Goal: Task Accomplishment & Management: Complete application form

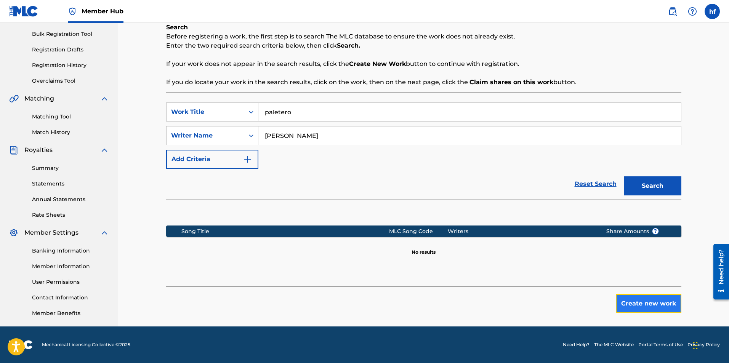
click at [649, 303] on button "Create new work" at bounding box center [649, 303] width 66 height 19
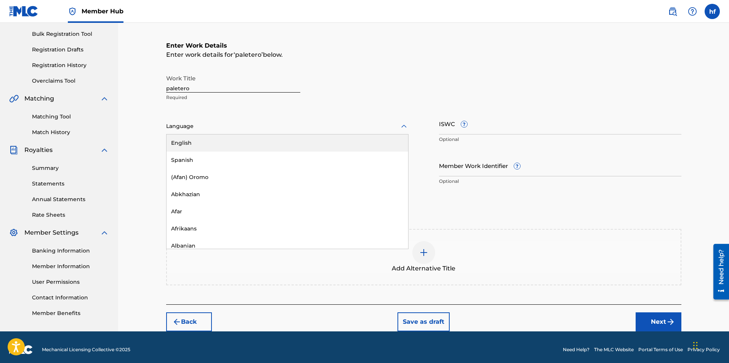
click at [226, 128] on div at bounding box center [287, 127] width 242 height 10
click at [182, 141] on div "English" at bounding box center [288, 143] width 242 height 17
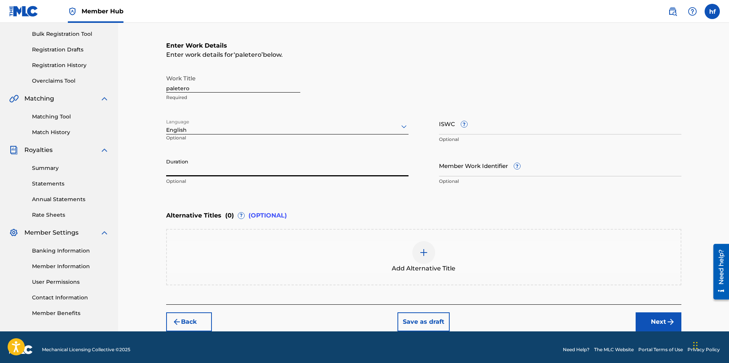
click at [234, 170] on input "Duration" at bounding box center [287, 166] width 242 height 22
click at [191, 169] on input "Duration" at bounding box center [287, 166] width 242 height 22
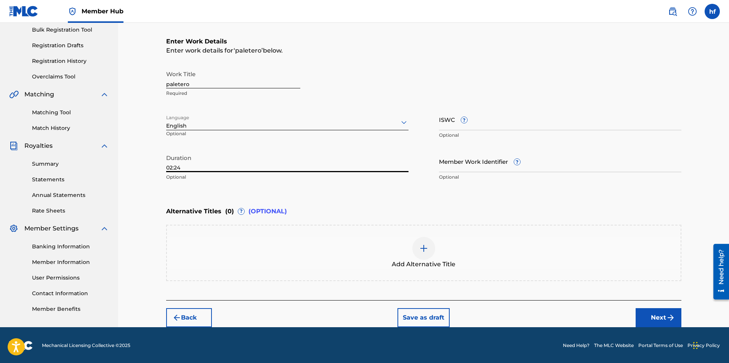
scroll to position [114, 0]
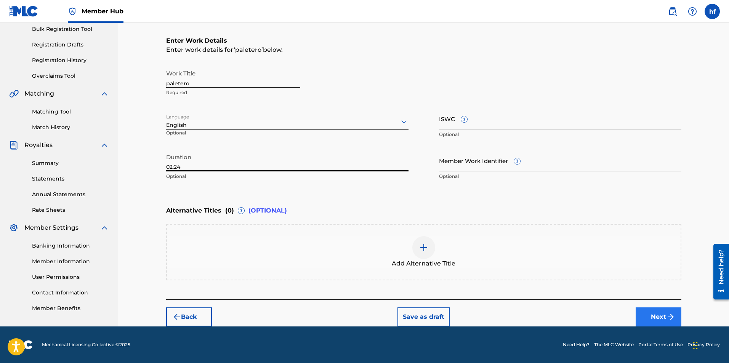
type input "02:24"
click at [656, 318] on button "Next" at bounding box center [659, 317] width 46 height 19
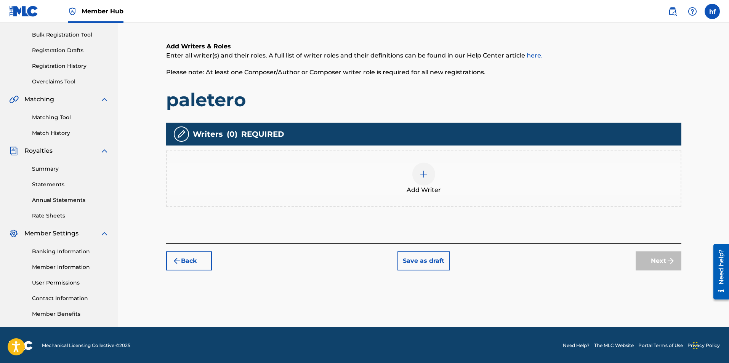
scroll to position [109, 0]
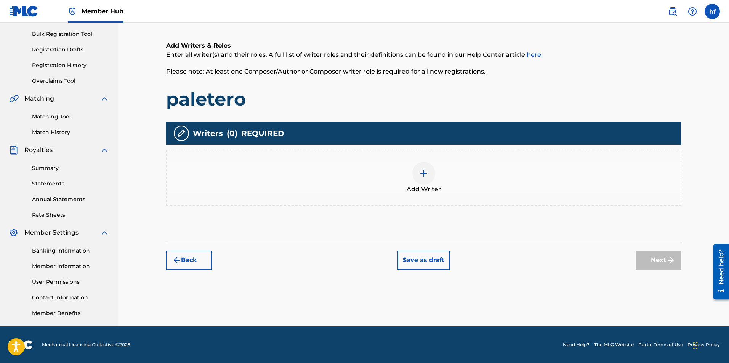
click at [424, 173] on img at bounding box center [423, 173] width 9 height 9
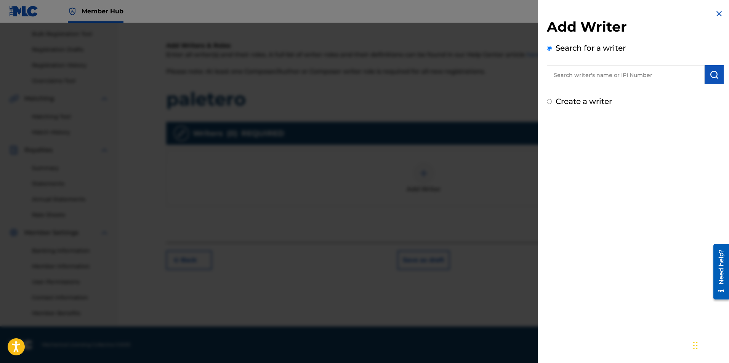
click at [608, 75] on input "text" at bounding box center [626, 74] width 158 height 19
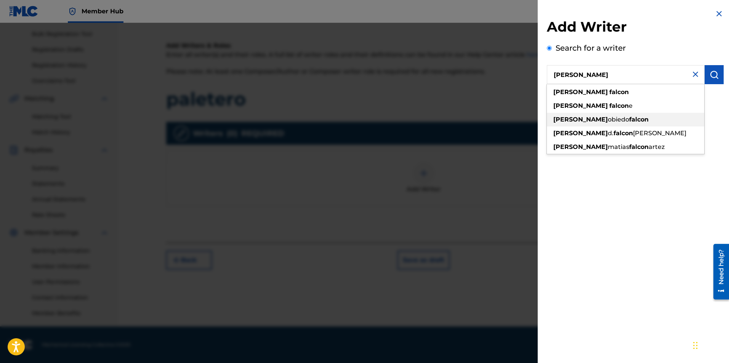
click at [608, 119] on span "obiedo" at bounding box center [618, 119] width 21 height 7
type input "[PERSON_NAME] falcon"
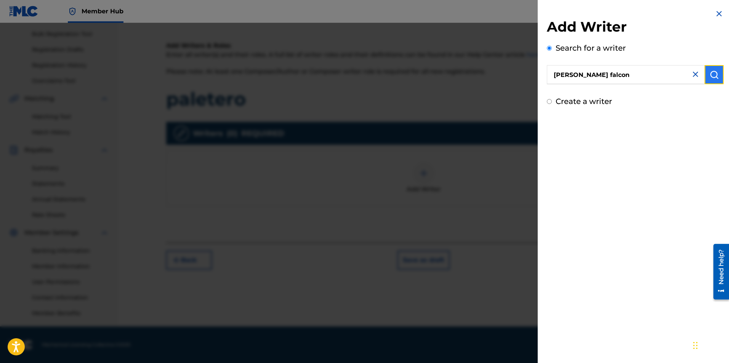
click at [710, 73] on img "submit" at bounding box center [714, 74] width 9 height 9
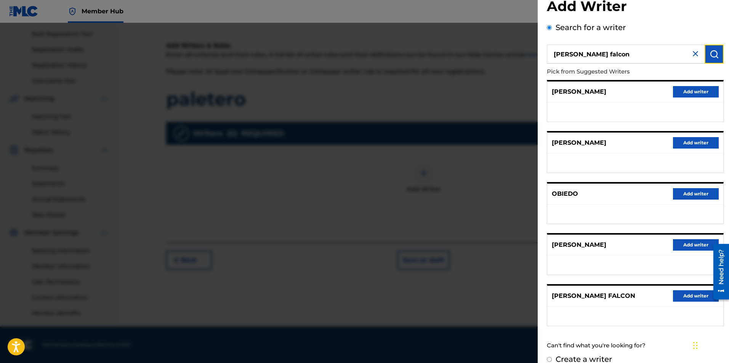
scroll to position [32, 0]
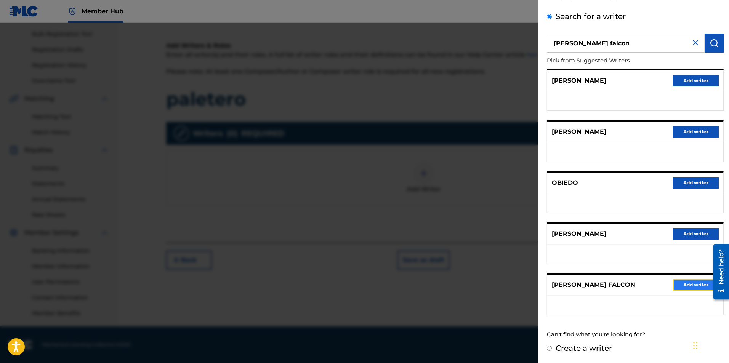
click at [691, 285] on button "Add writer" at bounding box center [696, 284] width 46 height 11
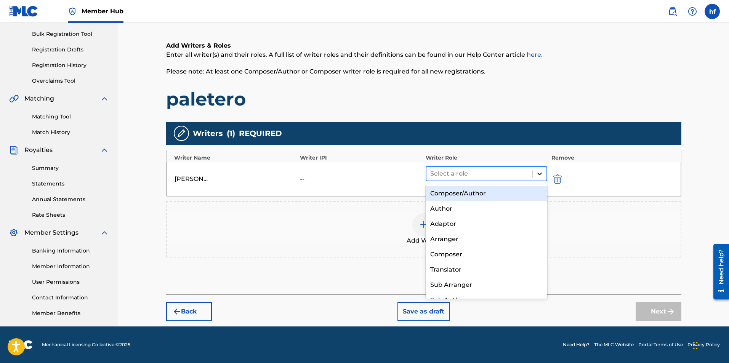
click at [541, 173] on icon at bounding box center [540, 174] width 5 height 3
click at [477, 194] on div "Composer/Author" at bounding box center [487, 193] width 122 height 15
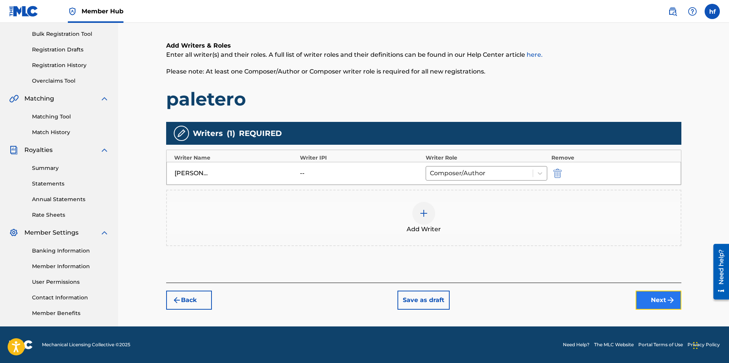
click at [659, 300] on button "Next" at bounding box center [659, 300] width 46 height 19
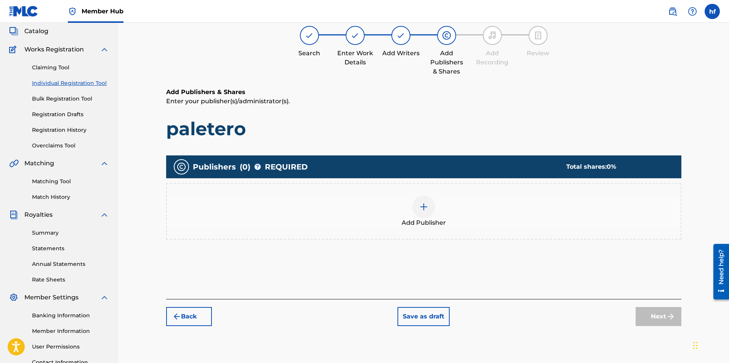
scroll to position [34, 0]
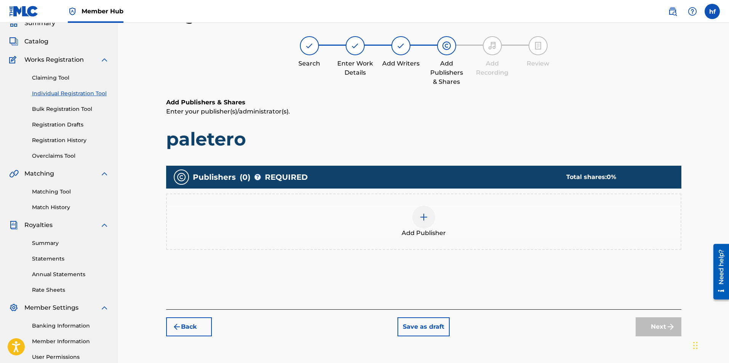
click at [423, 218] on img at bounding box center [423, 217] width 9 height 9
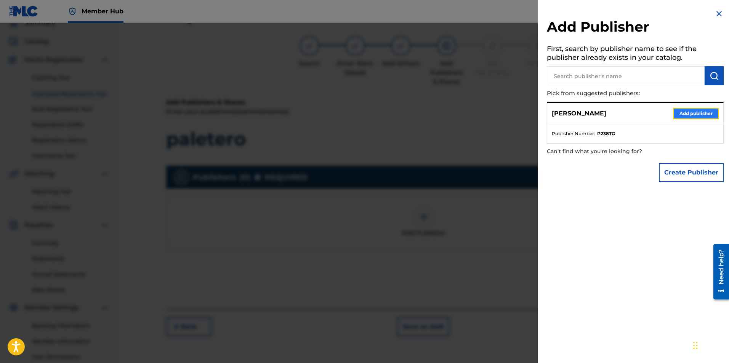
click at [697, 113] on button "Add publisher" at bounding box center [696, 113] width 46 height 11
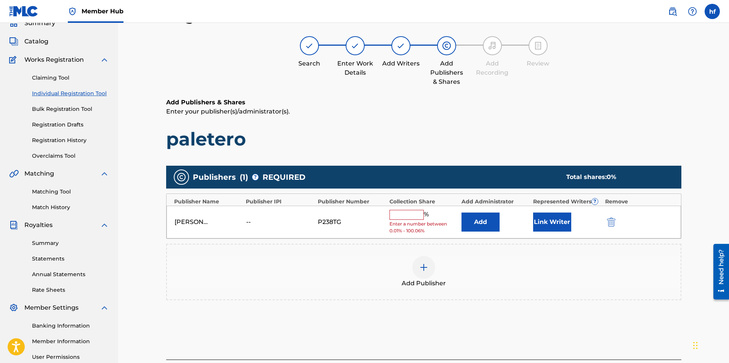
click at [418, 215] on input "text" at bounding box center [407, 215] width 34 height 10
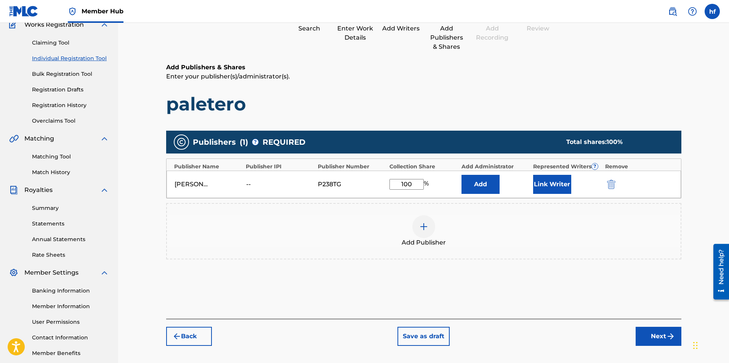
scroll to position [109, 0]
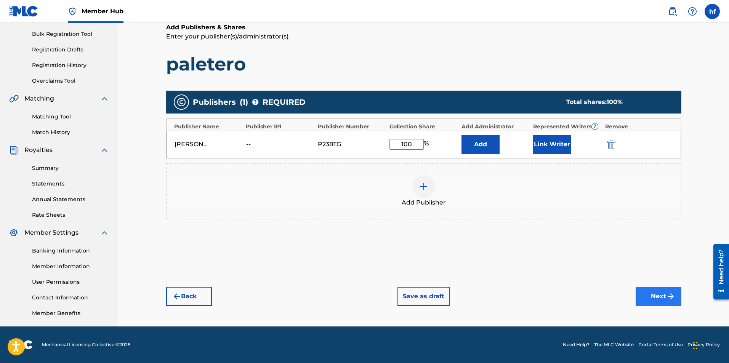
type input "100"
click at [658, 296] on button "Next" at bounding box center [659, 296] width 46 height 19
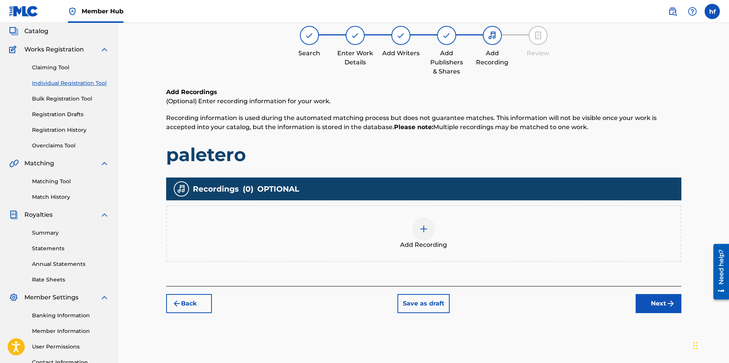
scroll to position [34, 0]
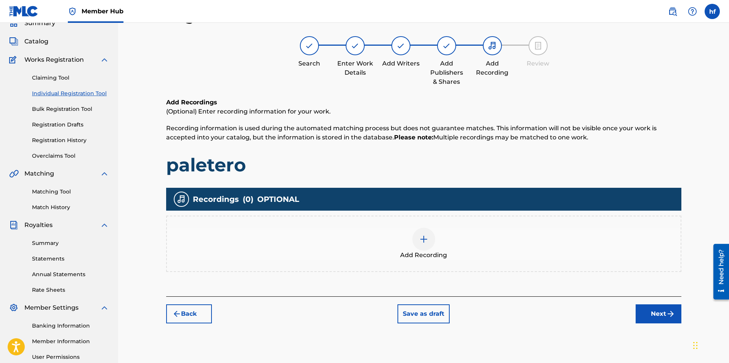
click at [424, 239] on img at bounding box center [423, 239] width 9 height 9
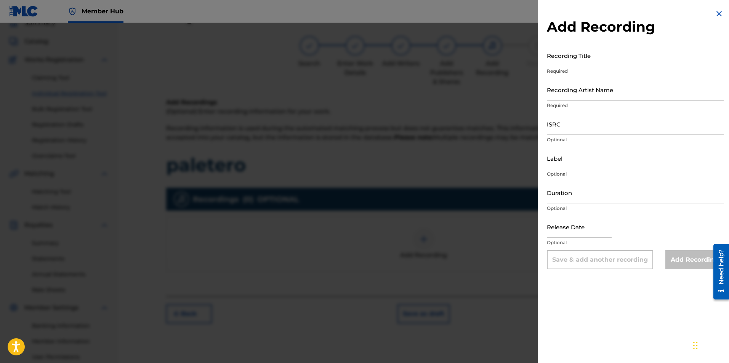
click at [601, 60] on input "Recording Title" at bounding box center [635, 56] width 177 height 22
type input "paletero"
click at [611, 97] on input "Recording Artist Name" at bounding box center [635, 90] width 177 height 22
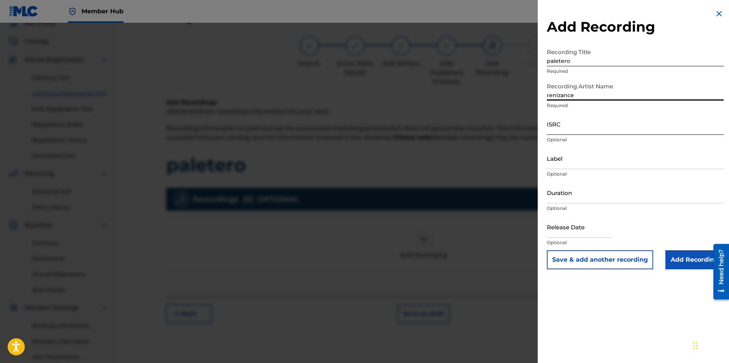
type input "renizance"
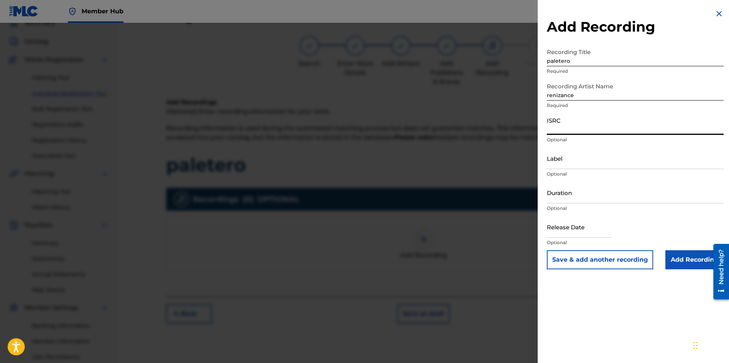
click at [598, 131] on input "ISRC" at bounding box center [635, 124] width 177 height 22
click at [576, 128] on input "ISRC" at bounding box center [635, 124] width 177 height 22
paste input "ushm82510638"
type input "ushm82510638"
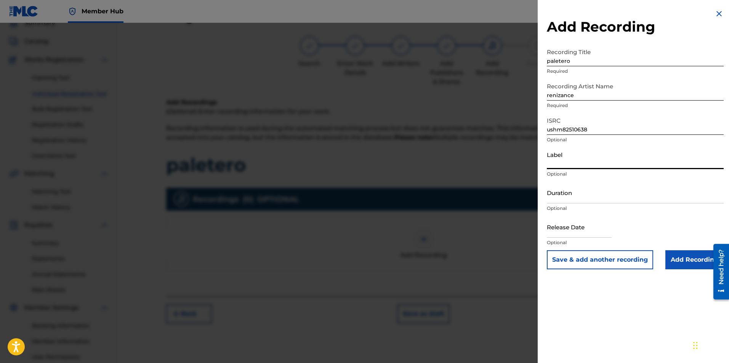
click at [584, 164] on input "Label" at bounding box center [635, 159] width 177 height 22
type input "Unforgiven Records (Self Owned Independent)"
click at [589, 198] on input "Duration" at bounding box center [635, 193] width 177 height 22
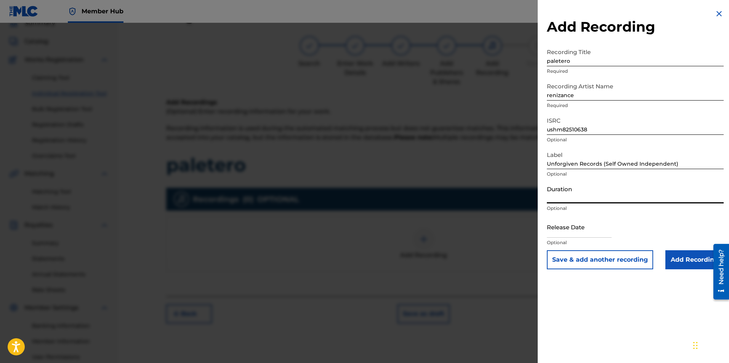
click at [582, 199] on input "Duration" at bounding box center [635, 193] width 177 height 22
type input "02:24"
click at [584, 233] on input "text" at bounding box center [579, 227] width 65 height 22
select select "8"
select select "2025"
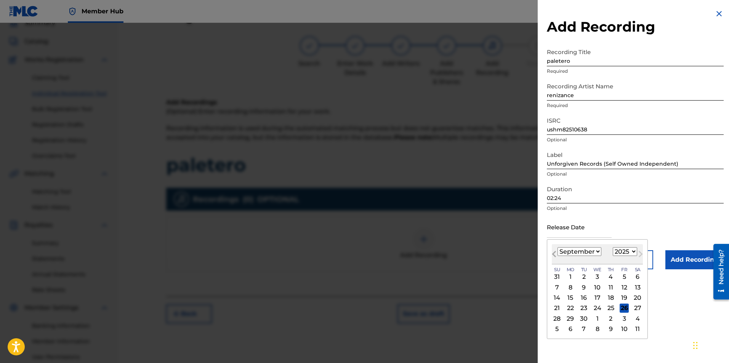
click at [555, 253] on span "Previous Month" at bounding box center [555, 255] width 0 height 11
click at [555, 252] on span "Previous Month" at bounding box center [555, 255] width 0 height 11
select select "4"
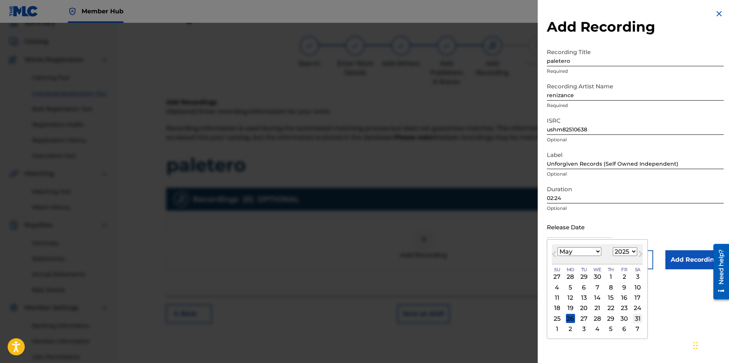
click at [637, 318] on div "31" at bounding box center [637, 318] width 9 height 9
type input "[DATE]"
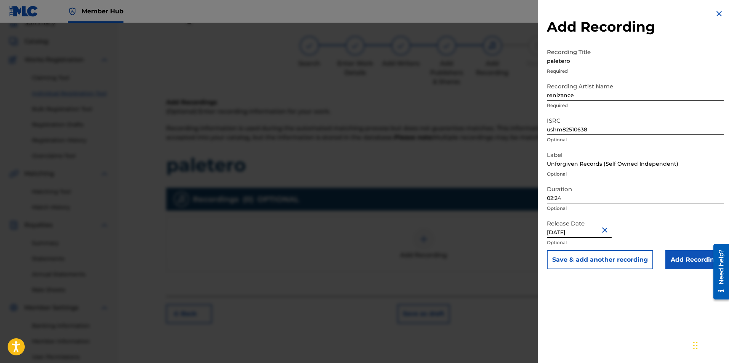
click at [632, 225] on div "Release Date [DATE] Optional" at bounding box center [635, 233] width 177 height 34
click at [690, 259] on input "Add Recording" at bounding box center [695, 259] width 58 height 19
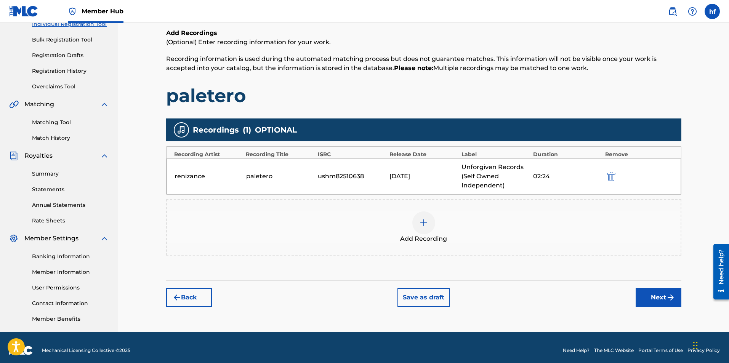
scroll to position [109, 0]
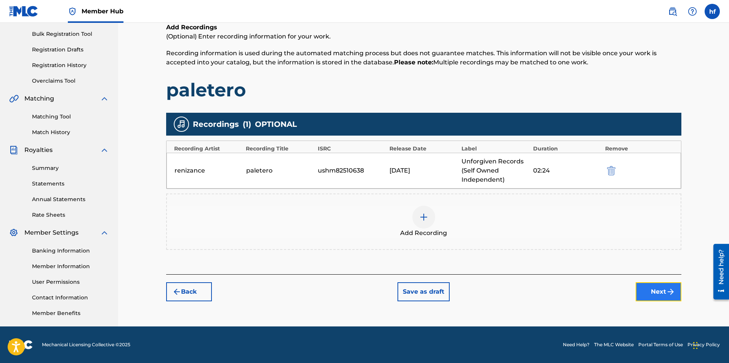
click at [658, 291] on button "Next" at bounding box center [659, 291] width 46 height 19
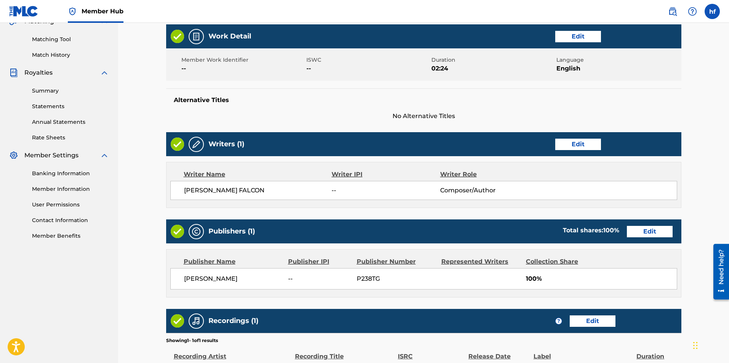
scroll to position [281, 0]
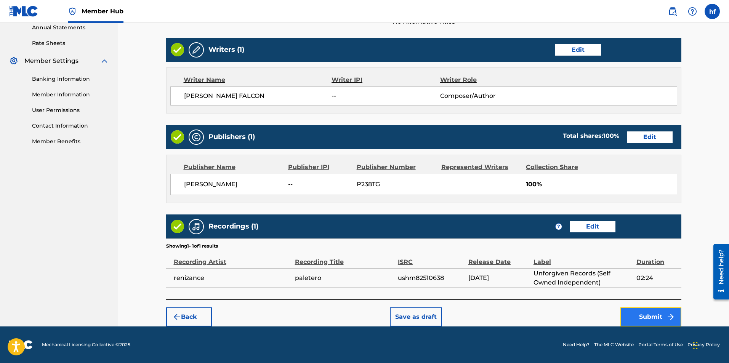
click at [656, 313] on button "Submit" at bounding box center [651, 317] width 61 height 19
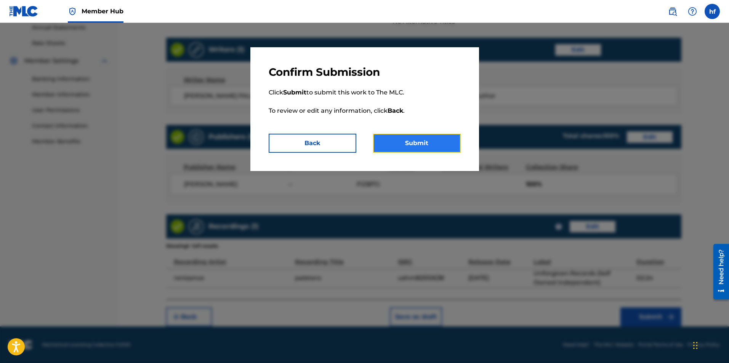
click at [413, 140] on button "Submit" at bounding box center [417, 143] width 88 height 19
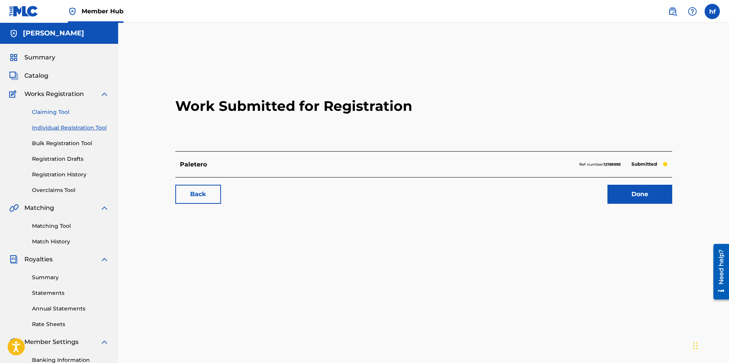
click at [54, 111] on link "Claiming Tool" at bounding box center [70, 112] width 77 height 8
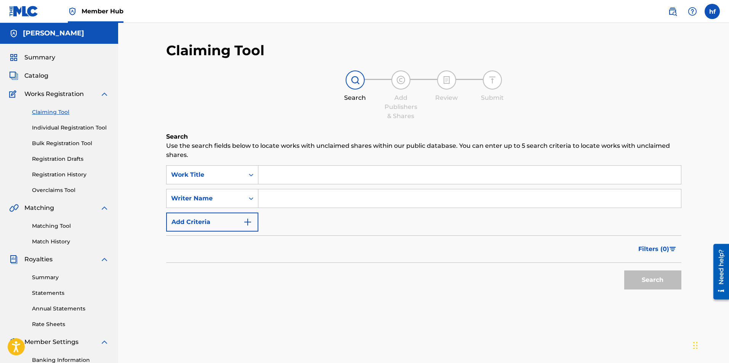
click at [281, 173] on input "Search Form" at bounding box center [469, 175] width 423 height 18
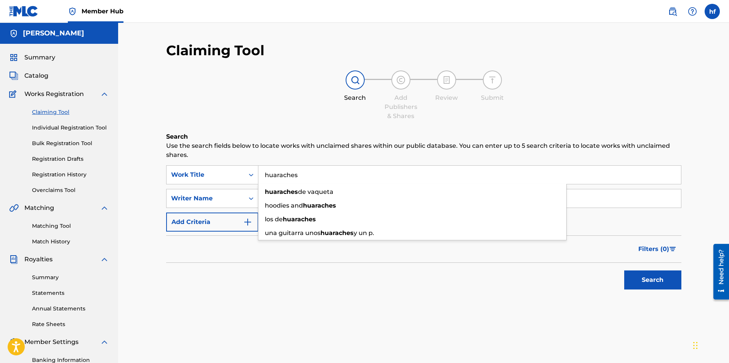
type input "huaraches"
click at [594, 158] on p "Use the search fields below to locate works with unclaimed shares within our pu…" at bounding box center [423, 150] width 515 height 18
click at [332, 201] on input "Search Form" at bounding box center [469, 198] width 423 height 18
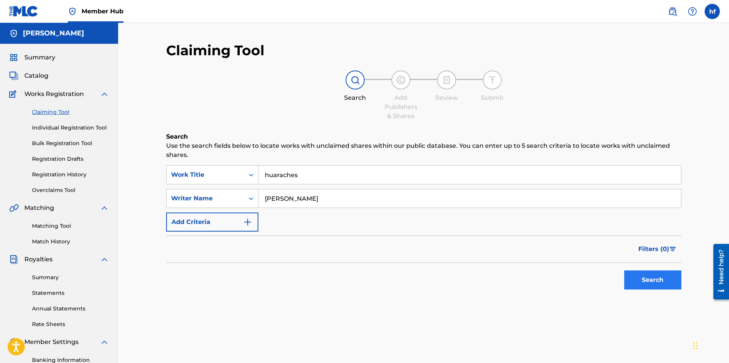
type input "[PERSON_NAME]"
click at [655, 281] on button "Search" at bounding box center [652, 280] width 57 height 19
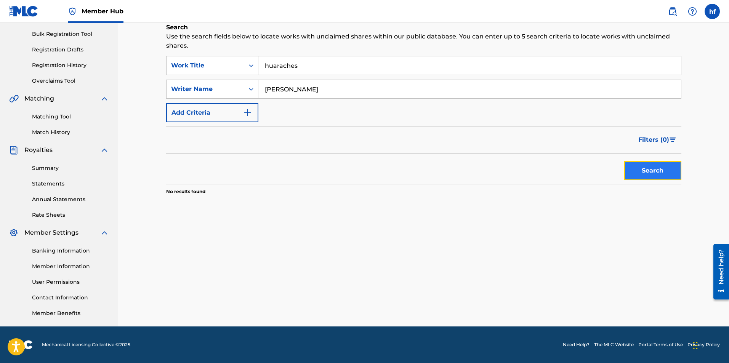
click at [653, 172] on button "Search" at bounding box center [652, 170] width 57 height 19
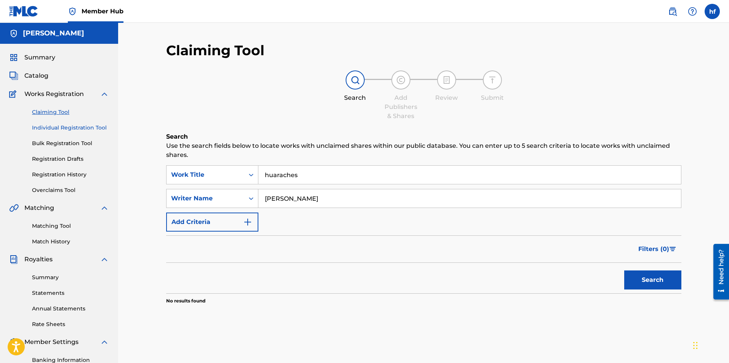
click at [68, 128] on link "Individual Registration Tool" at bounding box center [70, 128] width 77 height 8
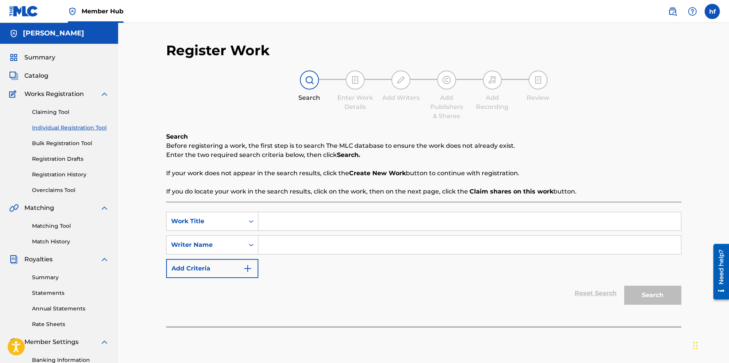
click at [316, 221] on input "Search Form" at bounding box center [469, 221] width 423 height 18
type input "huaraches"
click at [315, 247] on input "Search Form" at bounding box center [469, 245] width 423 height 18
type input "[PERSON_NAME]"
click at [655, 294] on button "Search" at bounding box center [652, 295] width 57 height 19
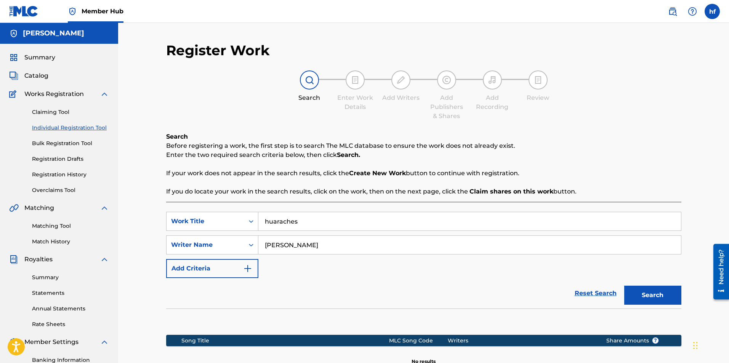
scroll to position [109, 0]
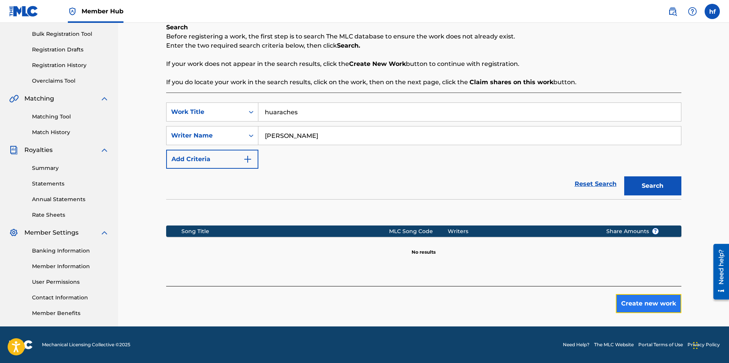
click at [640, 303] on button "Create new work" at bounding box center [649, 303] width 66 height 19
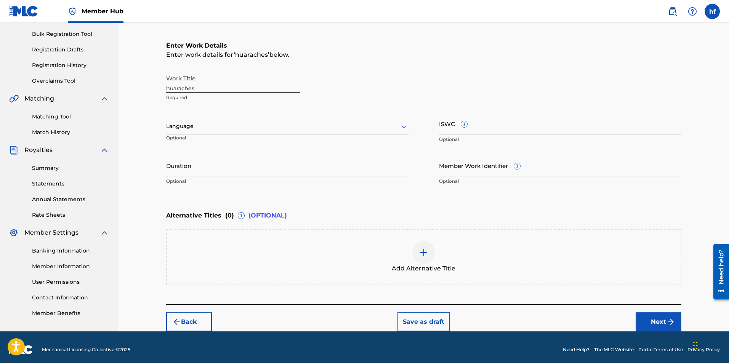
click at [356, 128] on div at bounding box center [287, 127] width 242 height 10
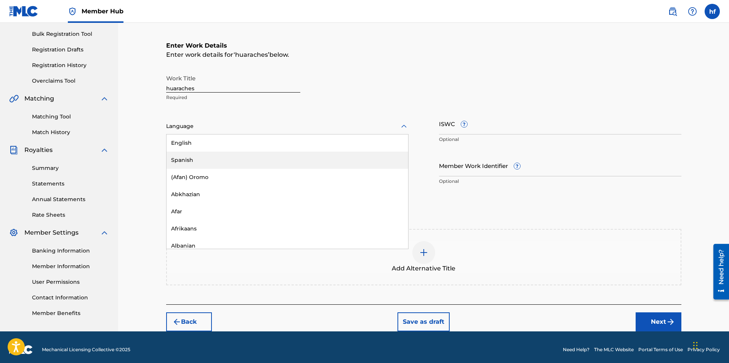
click at [193, 158] on div "Spanish" at bounding box center [288, 160] width 242 height 17
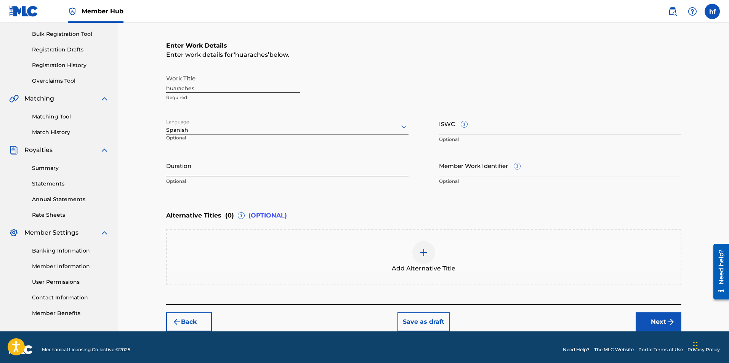
click at [256, 172] on input "Duration" at bounding box center [287, 166] width 242 height 22
click at [247, 168] on input "Duration" at bounding box center [287, 166] width 242 height 22
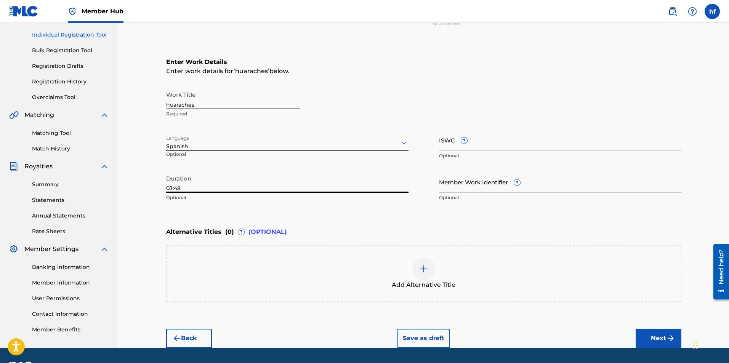
scroll to position [114, 0]
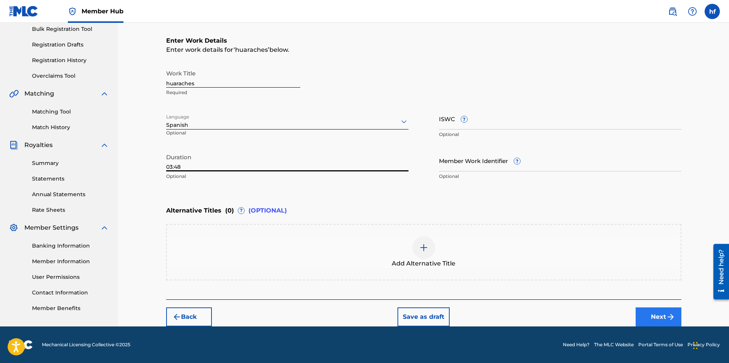
type input "03:48"
click at [657, 317] on button "Next" at bounding box center [659, 317] width 46 height 19
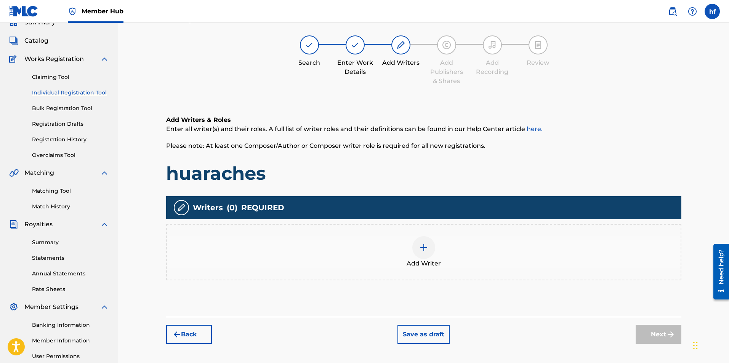
scroll to position [34, 0]
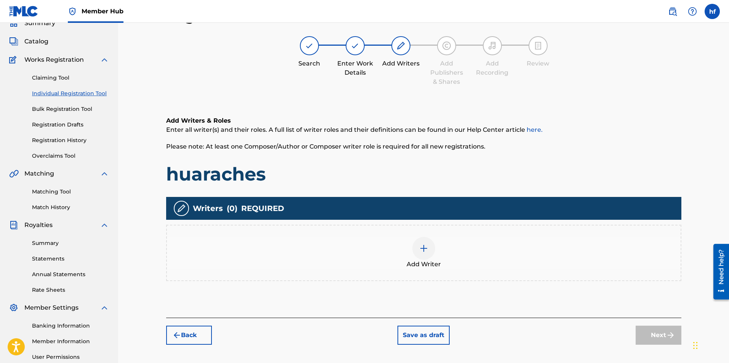
click at [423, 247] on img at bounding box center [423, 248] width 9 height 9
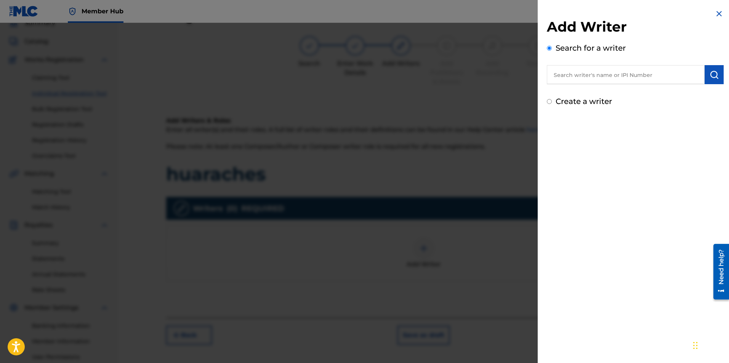
click at [618, 73] on input "text" at bounding box center [626, 74] width 158 height 19
type input "[PERSON_NAME] falcon"
click at [633, 91] on strong "falcon" at bounding box center [642, 91] width 19 height 7
click at [712, 74] on img "submit" at bounding box center [714, 74] width 9 height 9
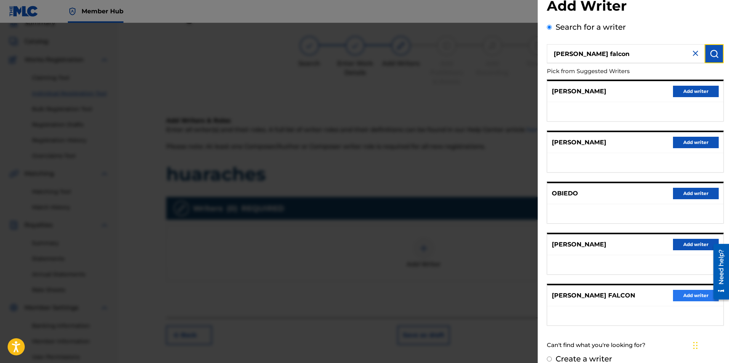
scroll to position [32, 0]
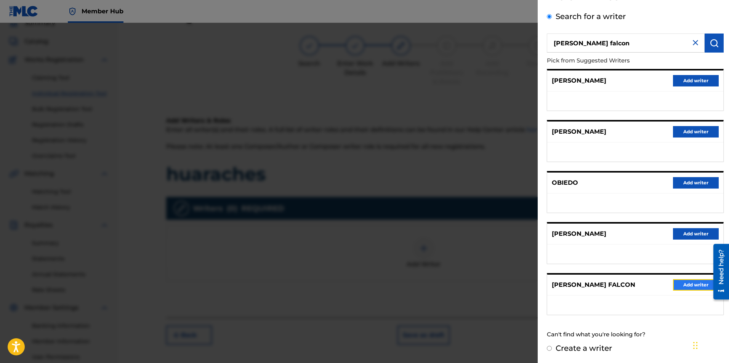
click at [692, 286] on button "Add writer" at bounding box center [696, 284] width 46 height 11
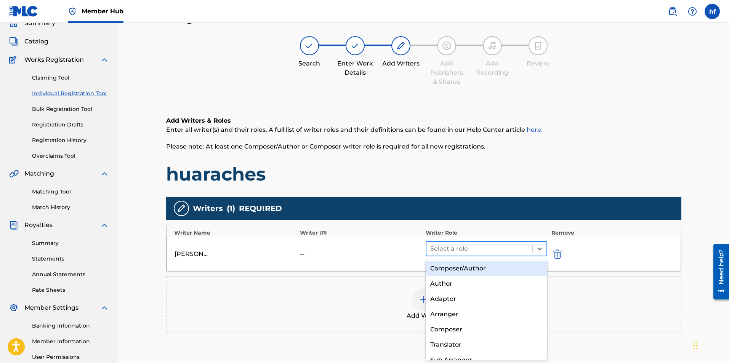
click at [518, 249] on div at bounding box center [479, 249] width 99 height 11
drag, startPoint x: 472, startPoint y: 269, endPoint x: 499, endPoint y: 270, distance: 26.7
click at [472, 268] on div "Composer/Author" at bounding box center [487, 268] width 122 height 15
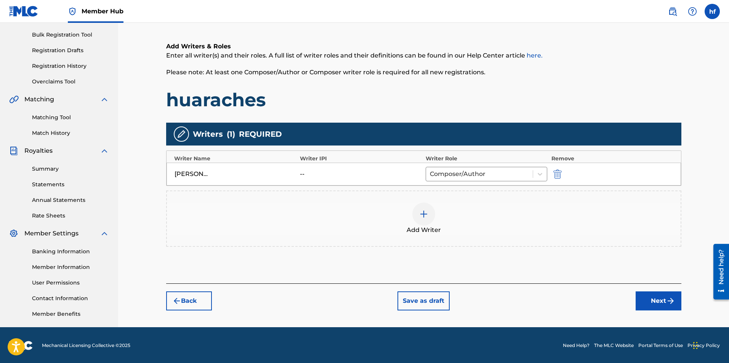
scroll to position [109, 0]
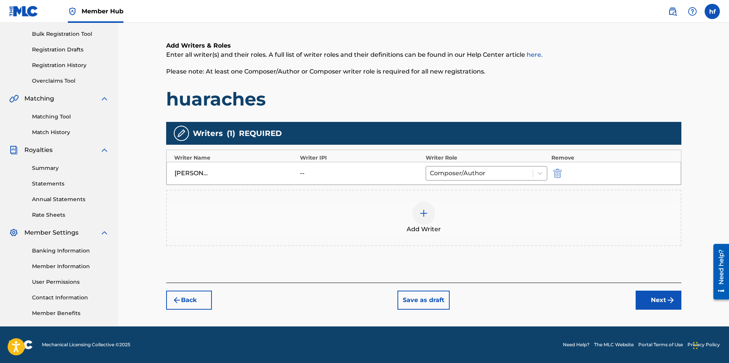
click at [425, 213] on img at bounding box center [423, 213] width 9 height 9
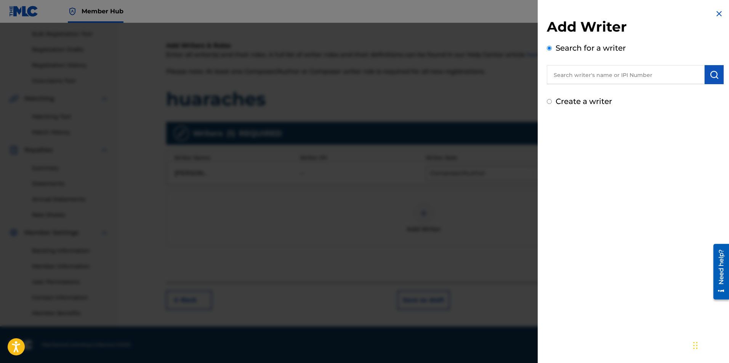
click at [717, 12] on img at bounding box center [719, 13] width 9 height 9
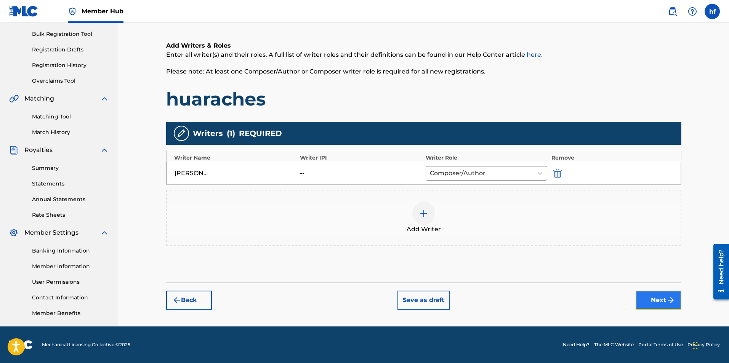
click at [653, 302] on button "Next" at bounding box center [659, 300] width 46 height 19
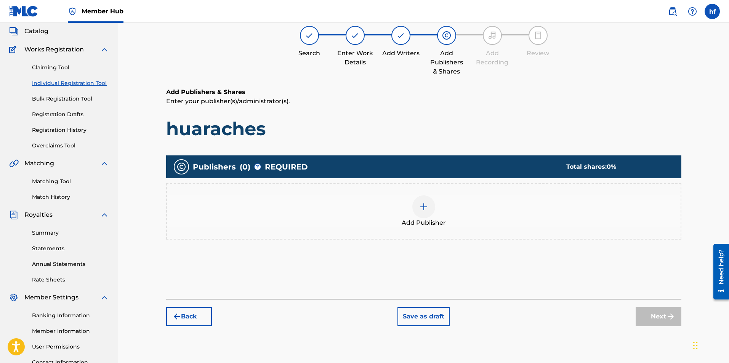
scroll to position [34, 0]
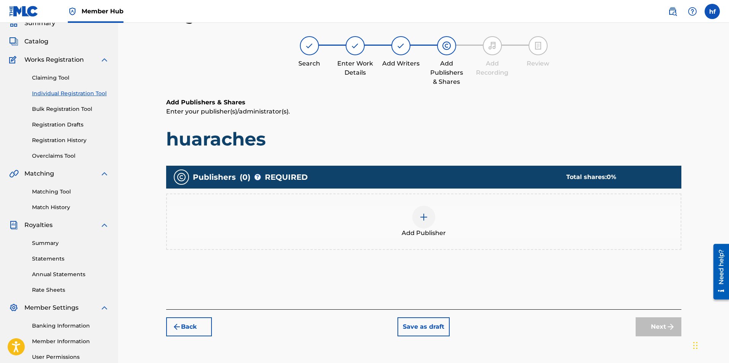
click at [424, 218] on img at bounding box center [423, 217] width 9 height 9
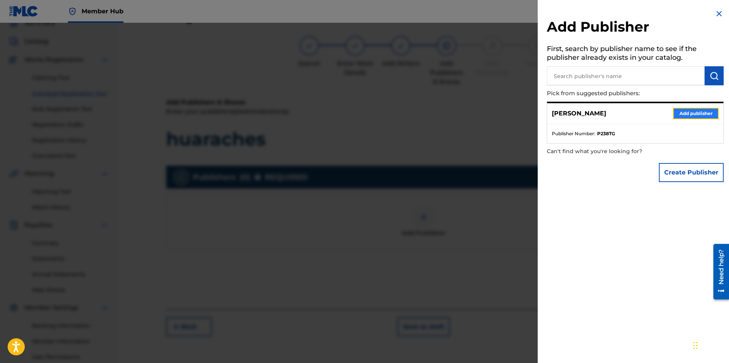
click at [692, 112] on button "Add publisher" at bounding box center [696, 113] width 46 height 11
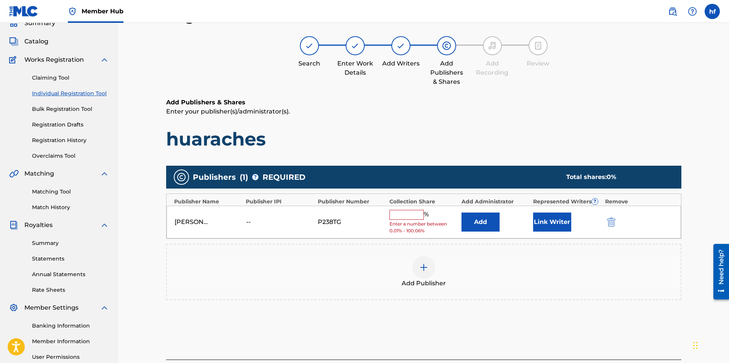
click at [417, 215] on input "text" at bounding box center [407, 215] width 34 height 10
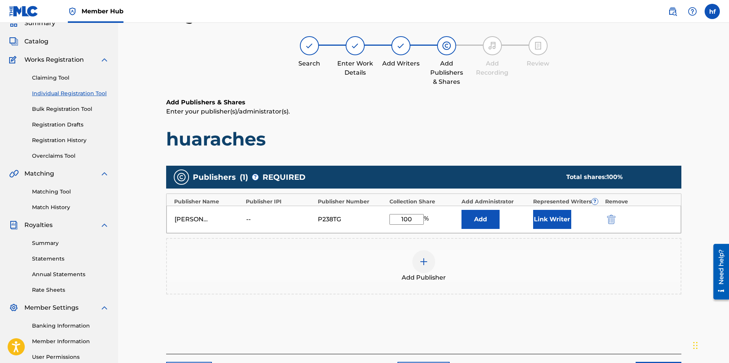
type input "100"
click at [569, 305] on div "Publishers ( 1 ) ? REQUIRED Total shares: 100 % Publisher Name Publisher IPI Pu…" at bounding box center [423, 241] width 515 height 159
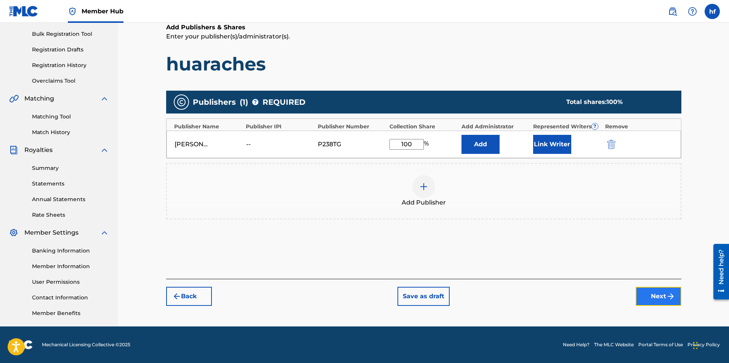
click at [658, 295] on button "Next" at bounding box center [659, 296] width 46 height 19
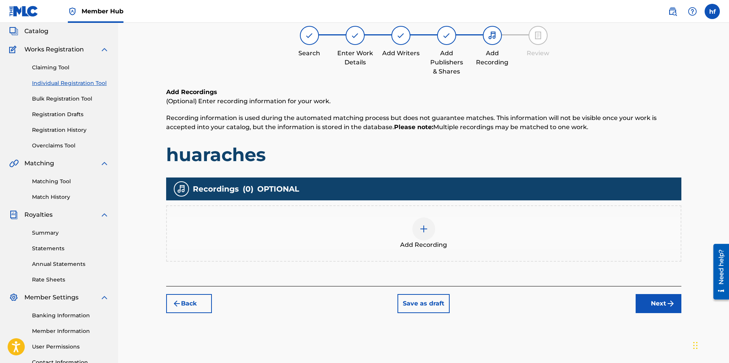
scroll to position [34, 0]
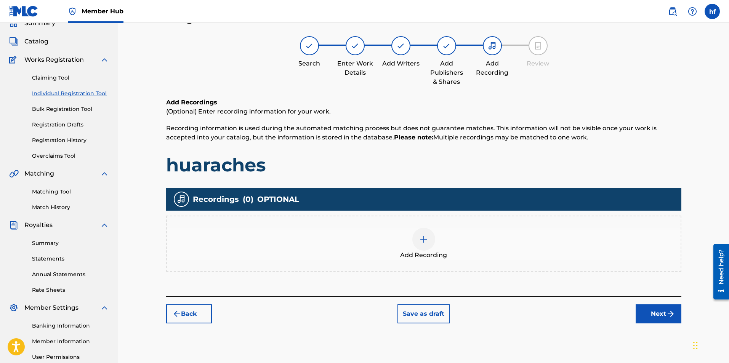
click at [425, 239] on img at bounding box center [423, 239] width 9 height 9
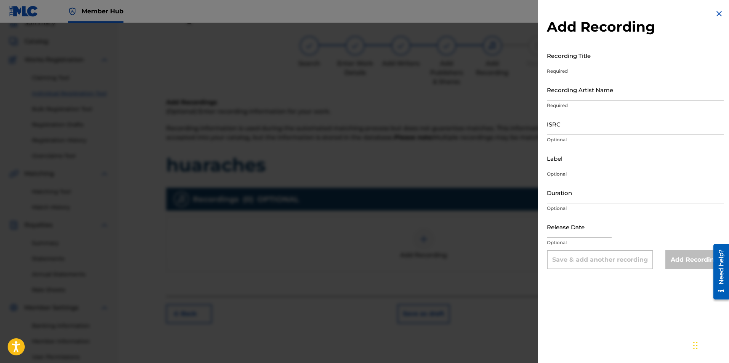
click at [590, 60] on input "Recording Title" at bounding box center [635, 56] width 177 height 22
type input "Huaraches"
click at [589, 98] on input "Recording Artist Name" at bounding box center [635, 90] width 177 height 22
type input "renizance"
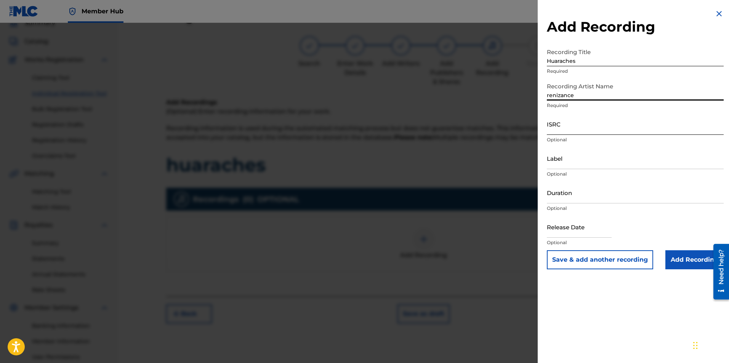
click at [574, 129] on input "ISRC" at bounding box center [635, 124] width 177 height 22
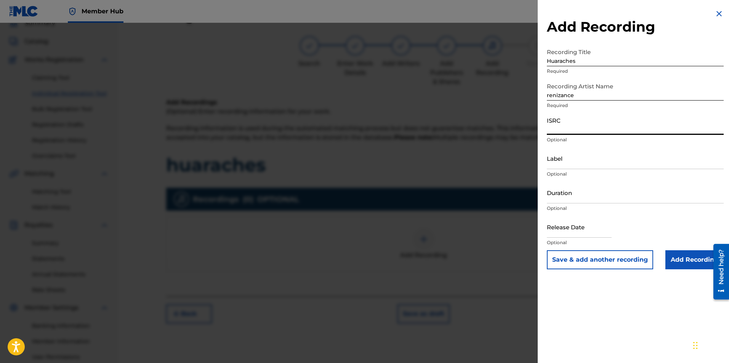
click at [573, 127] on input "ISRC" at bounding box center [635, 124] width 177 height 22
paste input "ushm92528835"
type input "ushm92528835"
click at [589, 164] on input "Label" at bounding box center [635, 159] width 177 height 22
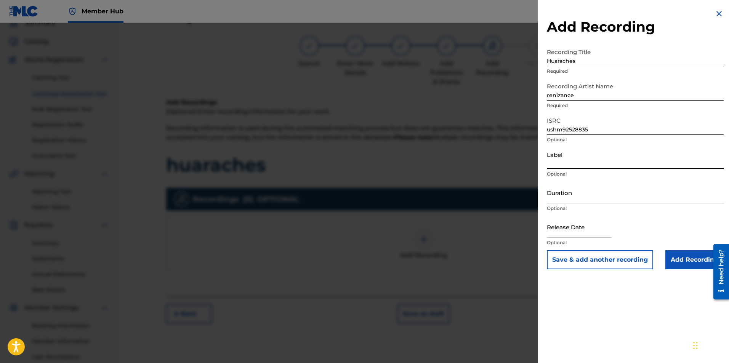
type input "Unforgiven Records (Self Owned Independent)"
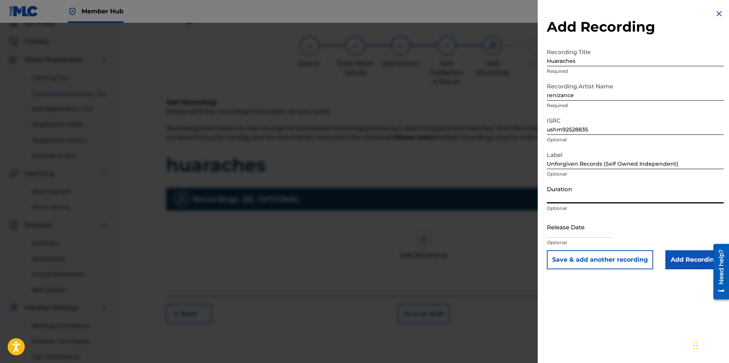
click at [578, 197] on input "Duration" at bounding box center [635, 193] width 177 height 22
click at [592, 198] on input "Duration" at bounding box center [635, 193] width 177 height 22
type input "03:48"
drag, startPoint x: 603, startPoint y: 233, endPoint x: 597, endPoint y: 230, distance: 6.7
click at [603, 233] on input "text" at bounding box center [579, 227] width 65 height 22
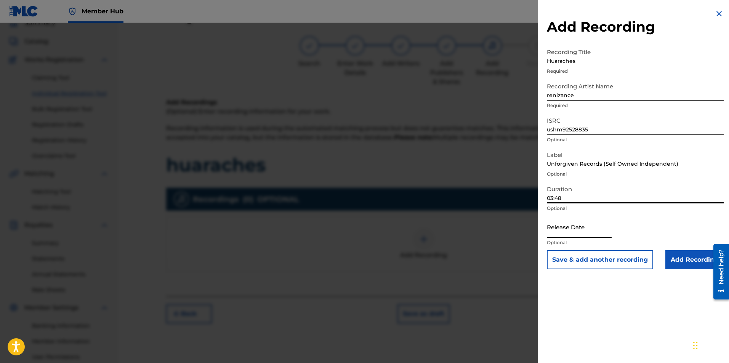
select select "8"
select select "2025"
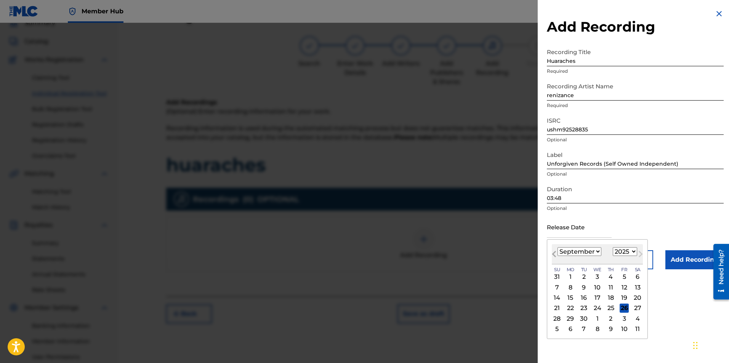
click at [555, 253] on span "Previous Month" at bounding box center [555, 255] width 0 height 11
select select "6"
click at [625, 308] on div "25" at bounding box center [624, 308] width 9 height 9
type input "[DATE]"
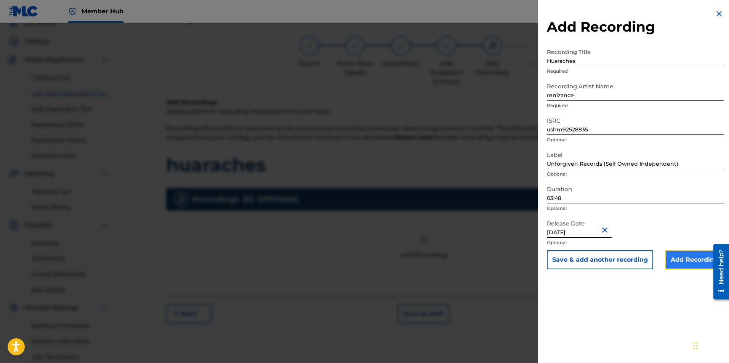
click at [693, 260] on input "Add Recording" at bounding box center [695, 259] width 58 height 19
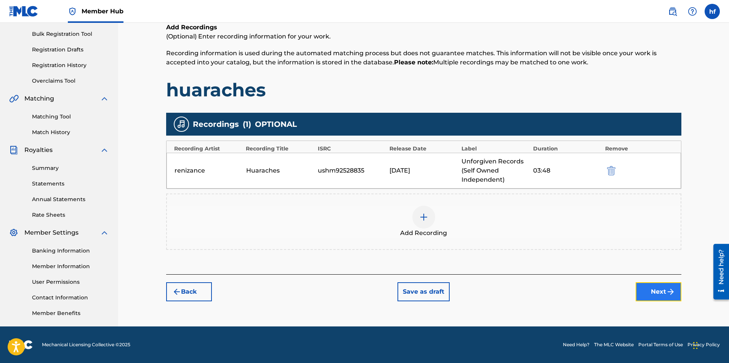
click at [656, 294] on button "Next" at bounding box center [659, 291] width 46 height 19
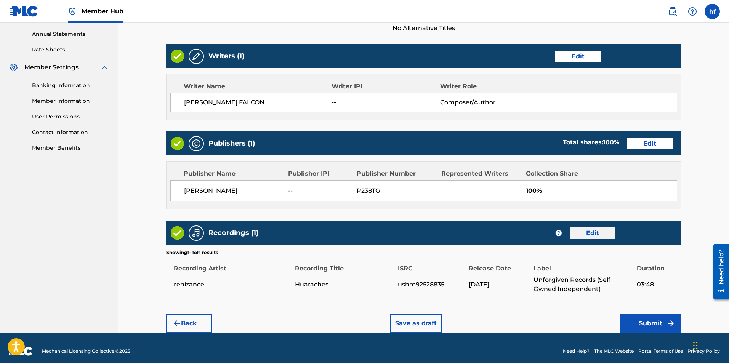
scroll to position [281, 0]
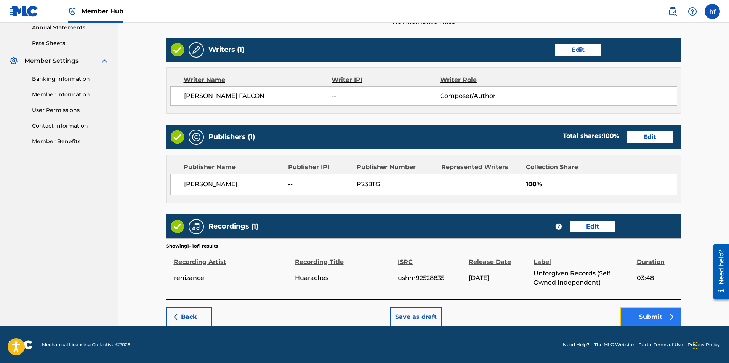
click at [648, 317] on button "Submit" at bounding box center [651, 317] width 61 height 19
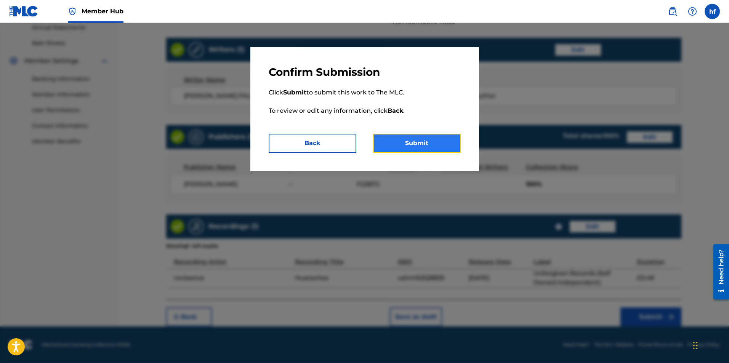
click at [417, 148] on button "Submit" at bounding box center [417, 143] width 88 height 19
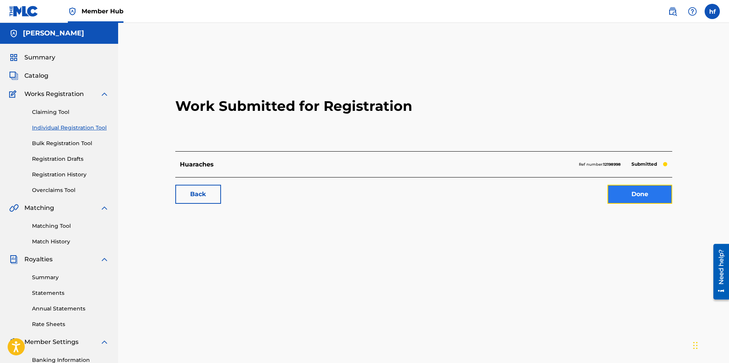
click at [642, 196] on link "Done" at bounding box center [640, 194] width 65 height 19
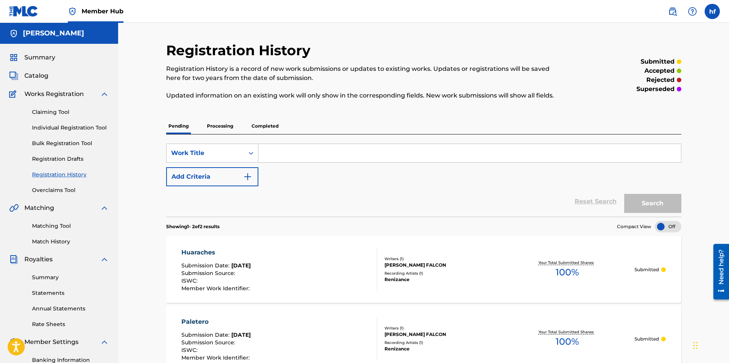
click at [293, 154] on input "Search Form" at bounding box center [469, 153] width 423 height 18
type input "ftw"
click at [72, 130] on link "Individual Registration Tool" at bounding box center [70, 128] width 77 height 8
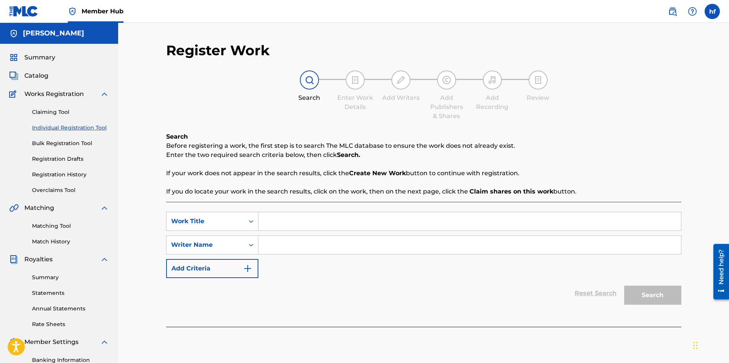
click at [283, 223] on input "Search Form" at bounding box center [469, 221] width 423 height 18
type input "ftw"
click at [293, 245] on input "Search Form" at bounding box center [469, 245] width 423 height 18
type input "[PERSON_NAME]"
click at [660, 296] on button "Search" at bounding box center [652, 295] width 57 height 19
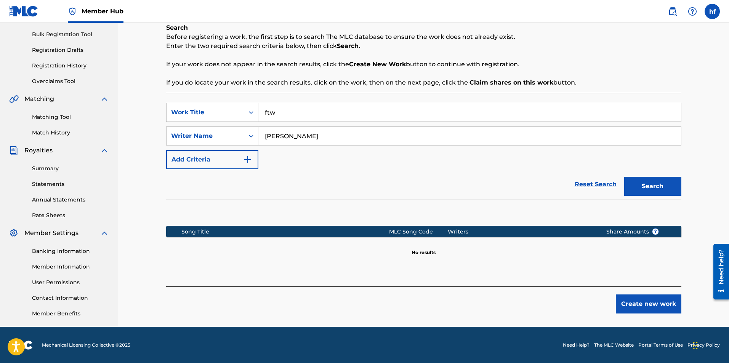
scroll to position [109, 0]
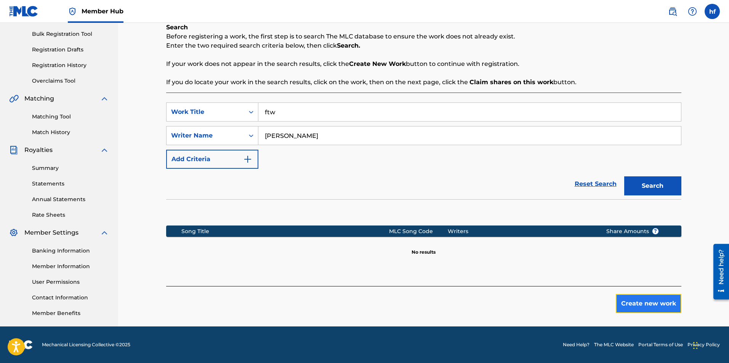
click at [643, 304] on button "Create new work" at bounding box center [649, 303] width 66 height 19
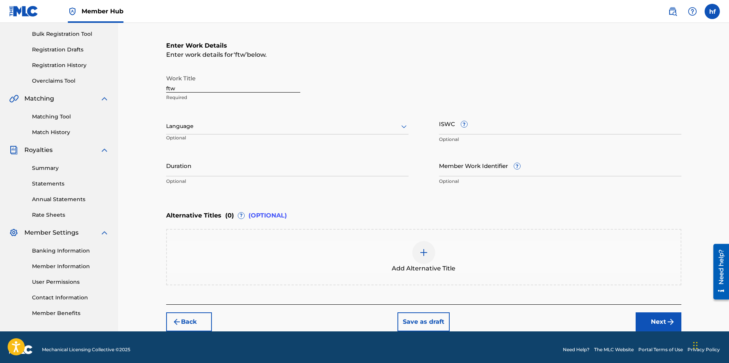
click at [236, 128] on div at bounding box center [287, 127] width 242 height 10
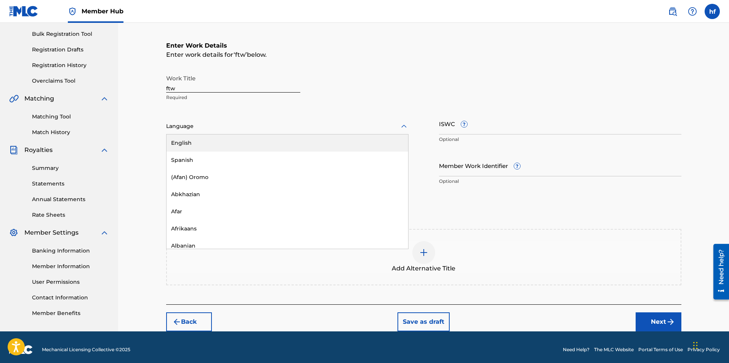
click at [192, 144] on div "English" at bounding box center [288, 143] width 242 height 17
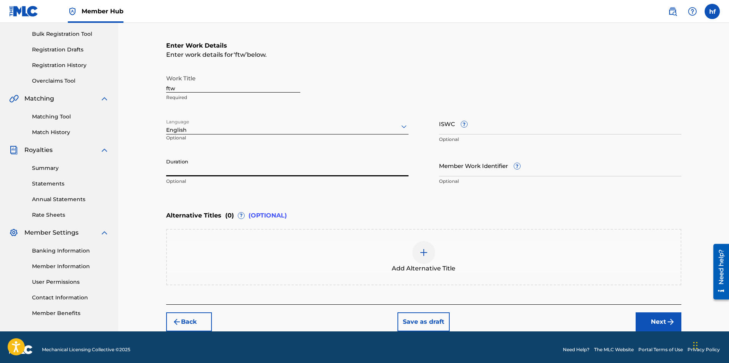
click at [256, 172] on input "Duration" at bounding box center [287, 166] width 242 height 22
click at [245, 167] on input "Duration" at bounding box center [287, 166] width 242 height 22
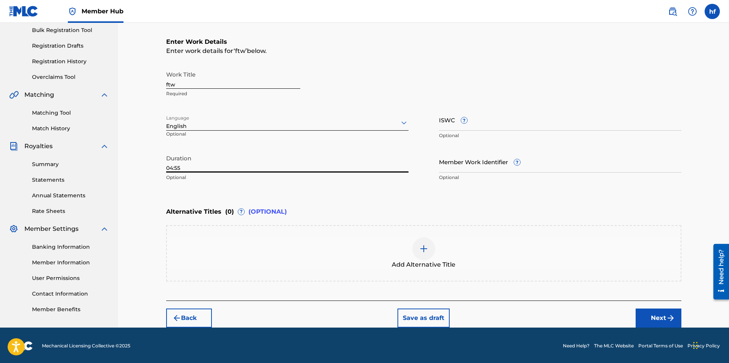
scroll to position [114, 0]
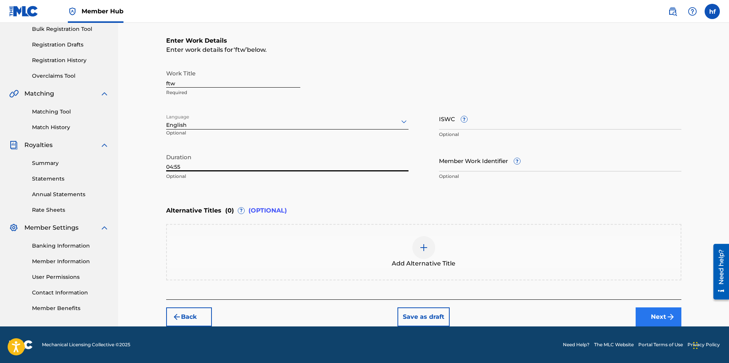
type input "04:55"
click at [661, 315] on button "Next" at bounding box center [659, 317] width 46 height 19
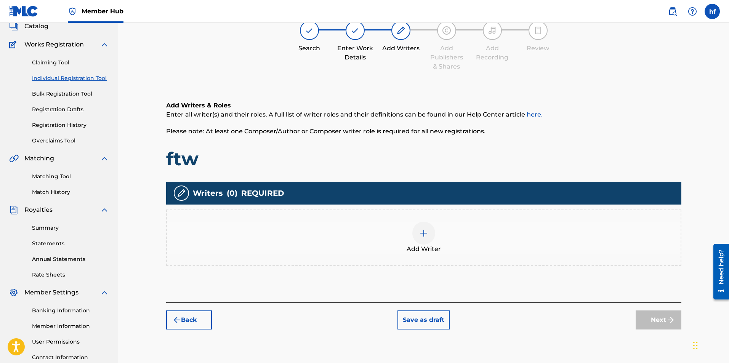
scroll to position [34, 0]
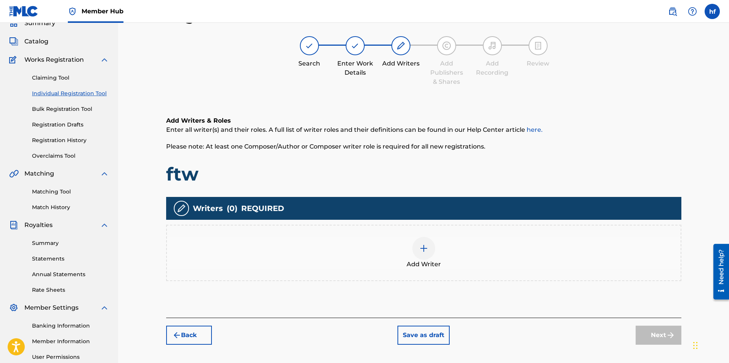
click at [423, 248] on img at bounding box center [423, 248] width 9 height 9
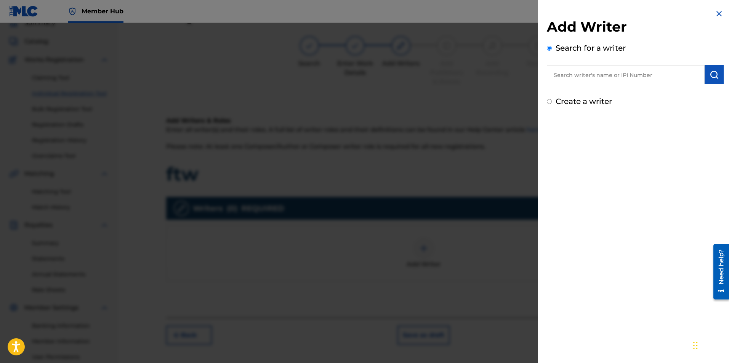
click at [574, 75] on input "text" at bounding box center [626, 74] width 158 height 19
type input "[PERSON_NAME] falcon"
click at [633, 90] on strong "falcon" at bounding box center [642, 91] width 19 height 7
click at [712, 73] on img "submit" at bounding box center [714, 74] width 9 height 9
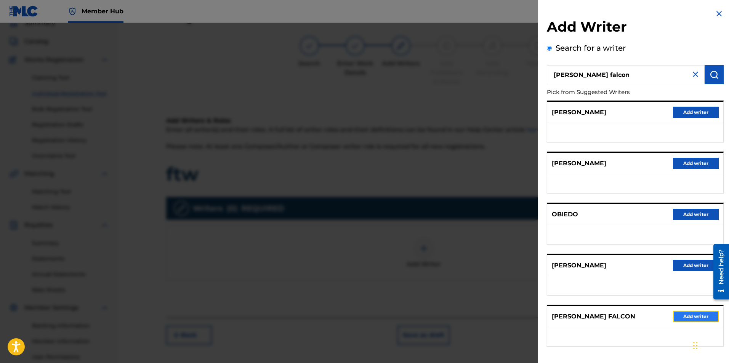
click at [692, 317] on button "Add writer" at bounding box center [696, 316] width 46 height 11
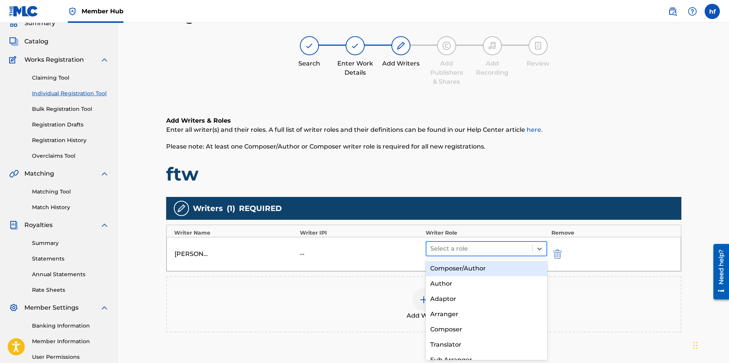
click at [505, 249] on div at bounding box center [479, 249] width 99 height 11
click at [469, 270] on div "Composer/Author" at bounding box center [487, 268] width 122 height 15
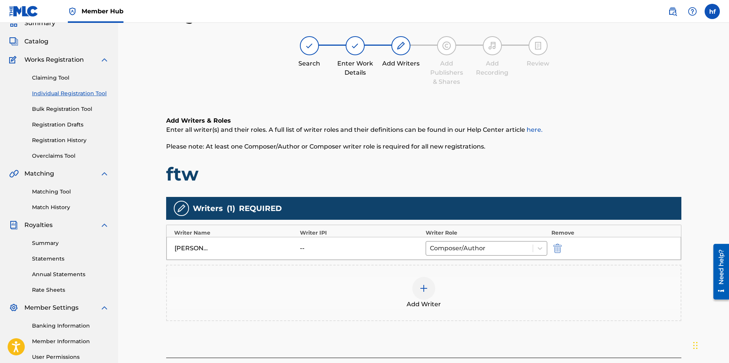
scroll to position [109, 0]
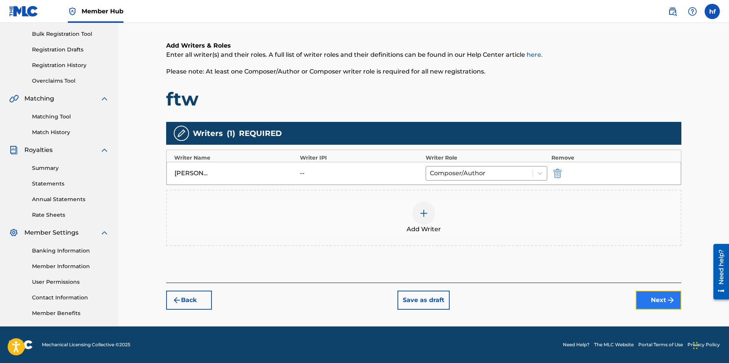
click at [660, 300] on button "Next" at bounding box center [659, 300] width 46 height 19
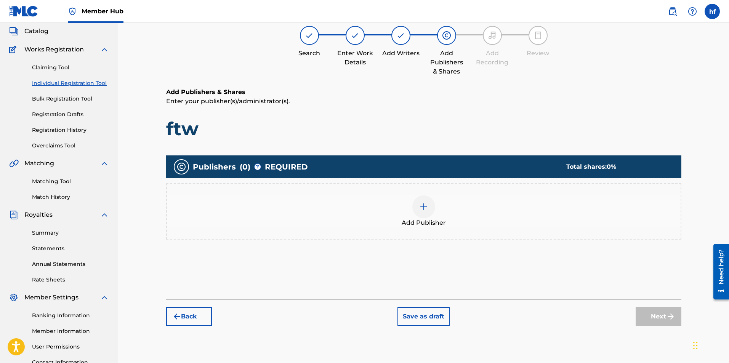
scroll to position [34, 0]
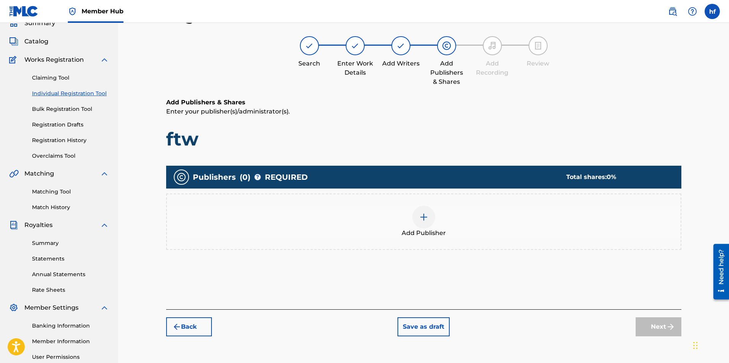
click at [424, 216] on img at bounding box center [423, 217] width 9 height 9
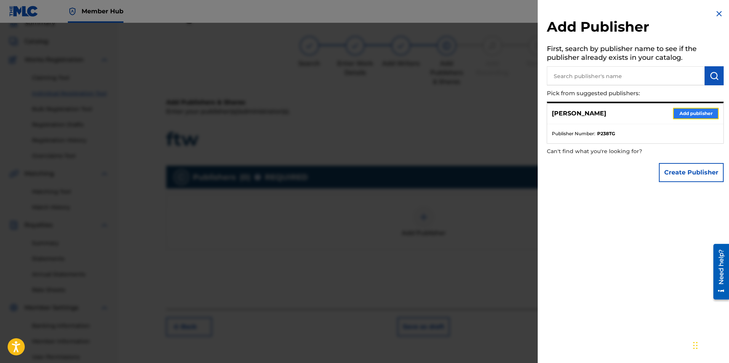
click at [695, 113] on button "Add publisher" at bounding box center [696, 113] width 46 height 11
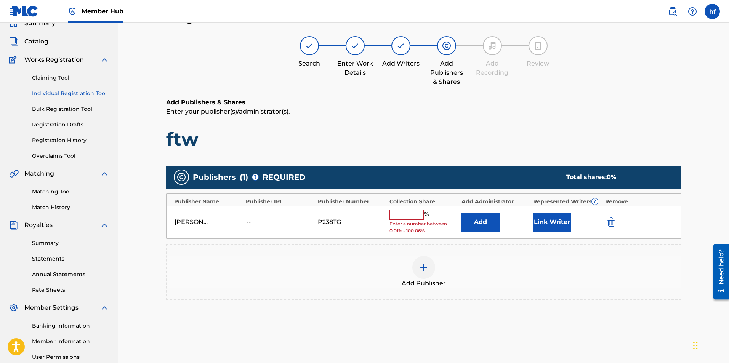
click at [408, 215] on input "text" at bounding box center [407, 215] width 34 height 10
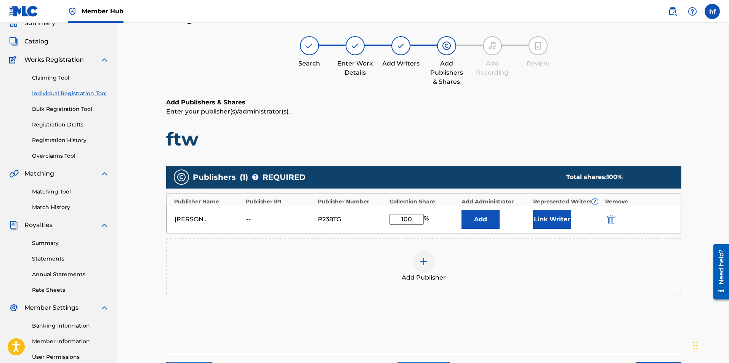
type input "100"
click at [609, 318] on div "Publishers ( 1 ) ? REQUIRED Total shares: 100 % Publisher Name Publisher IPI Pu…" at bounding box center [423, 241] width 515 height 159
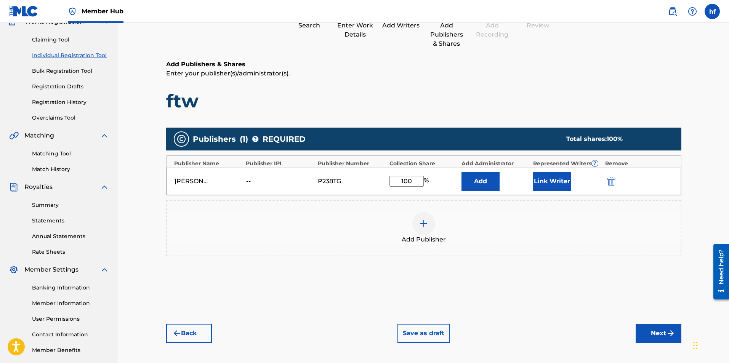
scroll to position [109, 0]
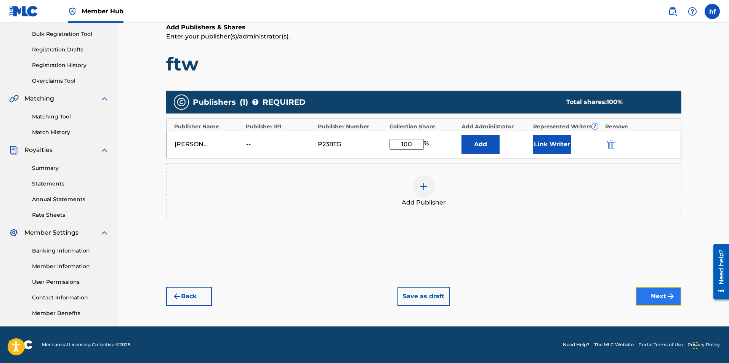
click at [661, 296] on button "Next" at bounding box center [659, 296] width 46 height 19
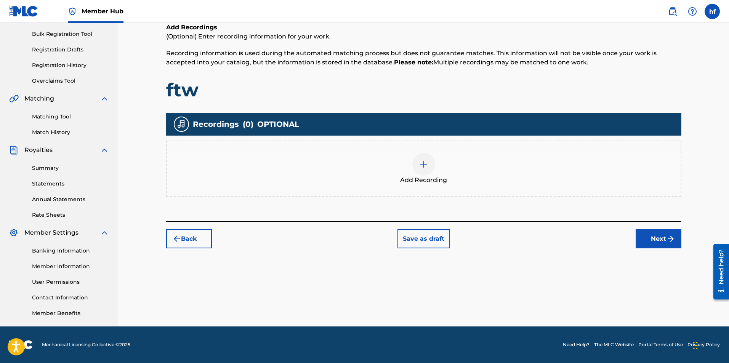
scroll to position [34, 0]
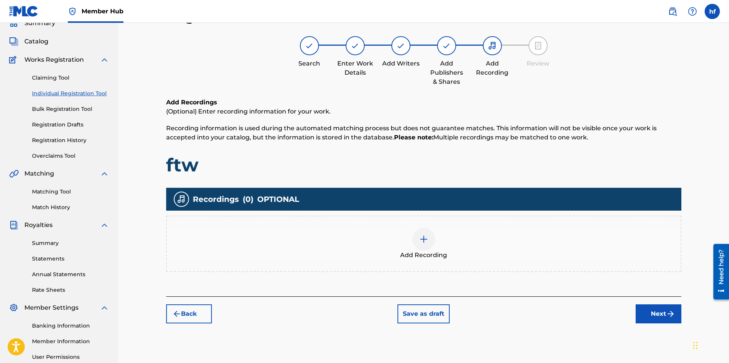
click at [424, 239] on img at bounding box center [423, 239] width 9 height 9
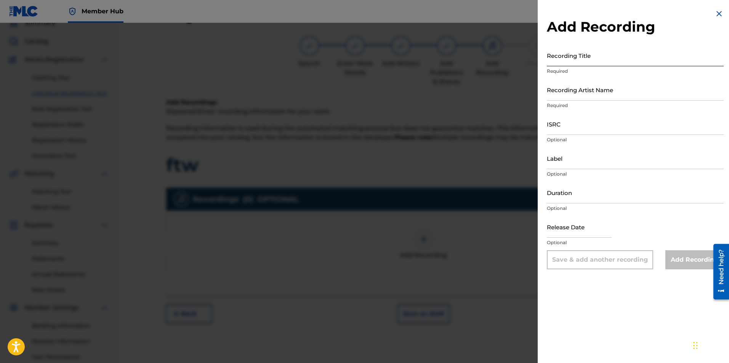
click at [576, 63] on input "Recording Title" at bounding box center [635, 56] width 177 height 22
type input "FTW"
click at [581, 94] on input "Recording Artist Name" at bounding box center [635, 90] width 177 height 22
type input "renizance"
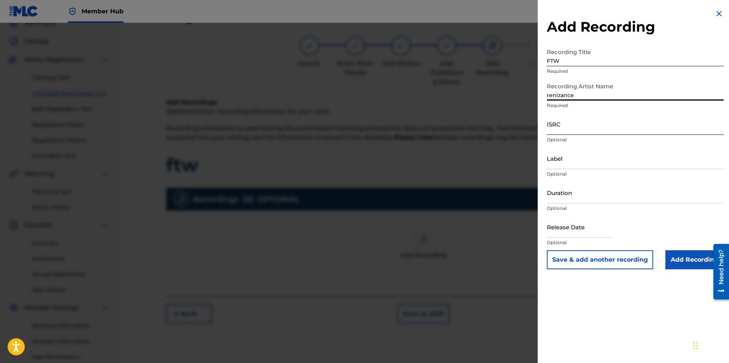
click at [592, 132] on input "ISRC" at bounding box center [635, 124] width 177 height 22
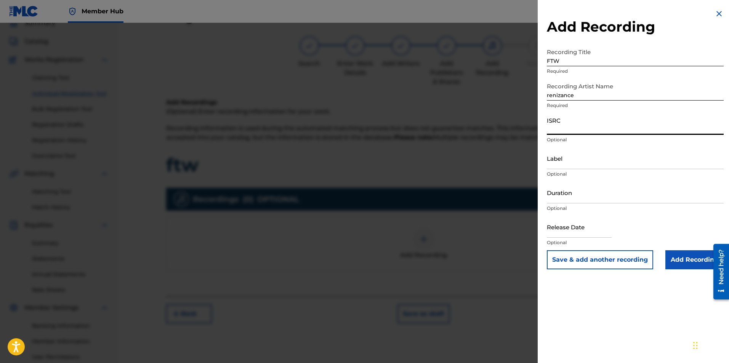
click at [556, 127] on input "ISRC" at bounding box center [635, 124] width 177 height 22
paste input "usl4q2277891"
type input "usl4q2277891"
click at [597, 160] on input "Label" at bounding box center [635, 159] width 177 height 22
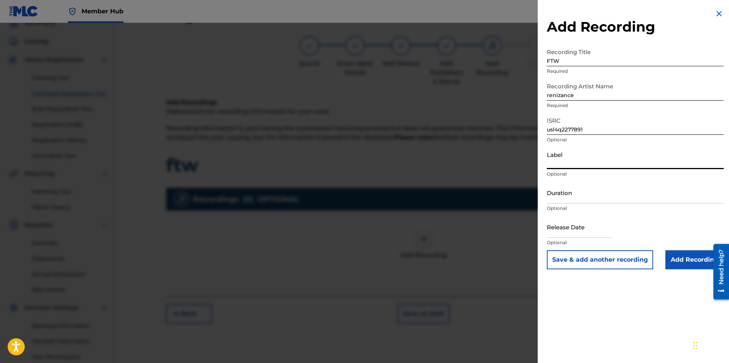
type input "Unforgiven Records (Self Owned Independent)"
click at [579, 199] on input "Duration" at bounding box center [635, 193] width 177 height 22
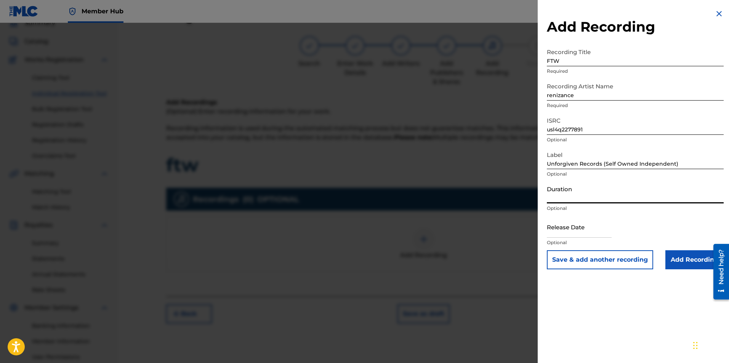
click at [596, 197] on input "Duration" at bounding box center [635, 193] width 177 height 22
type input "04:55"
click at [591, 235] on input "text" at bounding box center [579, 227] width 65 height 22
select select "8"
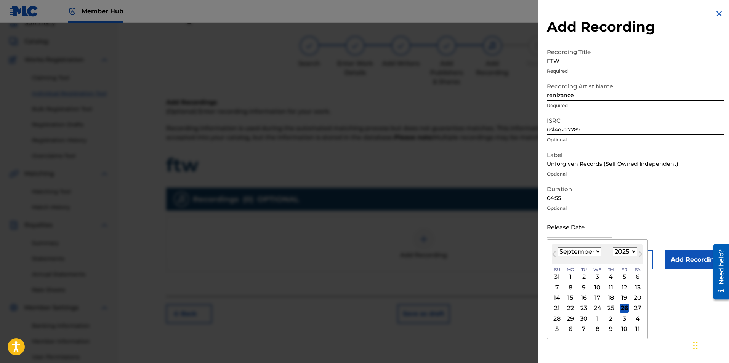
click at [633, 252] on select "1899 1900 1901 1902 1903 1904 1905 1906 1907 1908 1909 1910 1911 1912 1913 1914…" at bounding box center [625, 251] width 24 height 9
select select "2022"
click at [613, 247] on select "1899 1900 1901 1902 1903 1904 1905 1906 1907 1908 1909 1910 1911 1912 1913 1914…" at bounding box center [625, 251] width 24 height 9
click at [597, 253] on select "January February March April May June July August September October November De…" at bounding box center [580, 251] width 44 height 9
select select "11"
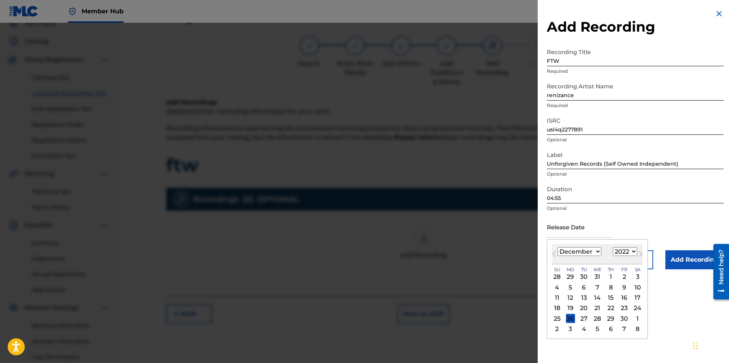
click at [558, 247] on select "January February March April May June July August September October November De…" at bounding box center [580, 251] width 44 height 9
click at [624, 298] on div "16" at bounding box center [624, 298] width 9 height 9
type input "[DATE]"
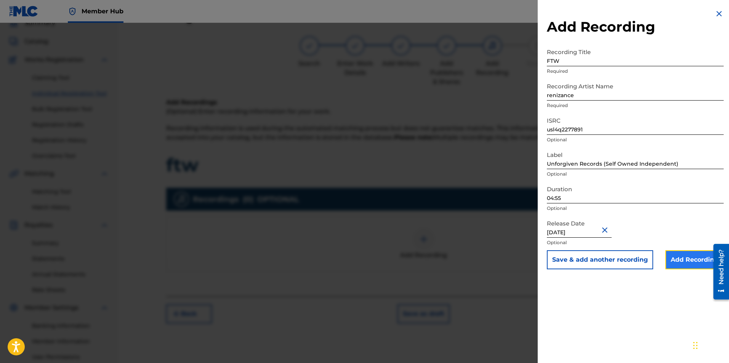
click at [688, 258] on input "Add Recording" at bounding box center [695, 259] width 58 height 19
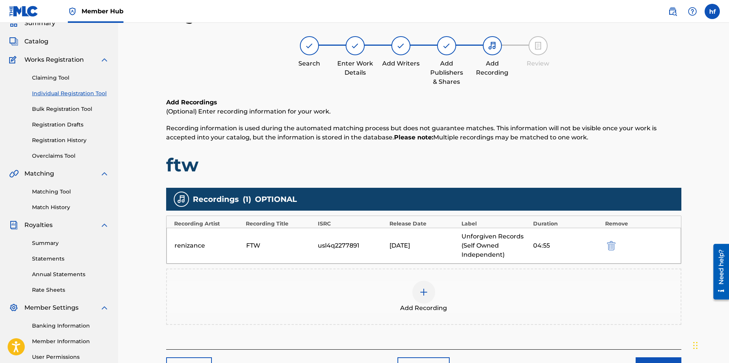
scroll to position [109, 0]
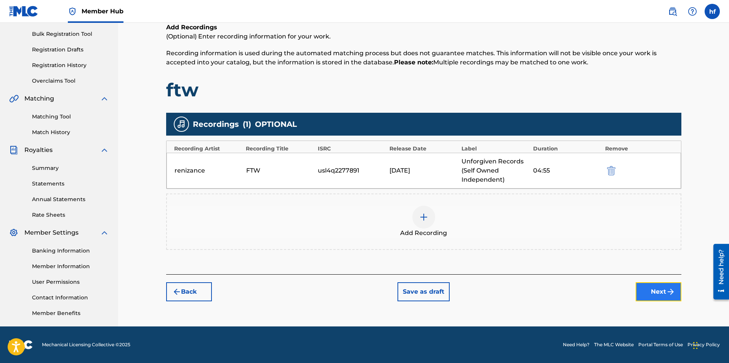
click at [659, 293] on button "Next" at bounding box center [659, 291] width 46 height 19
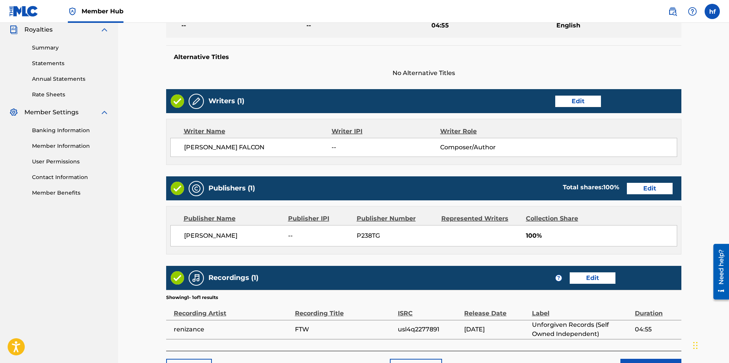
scroll to position [281, 0]
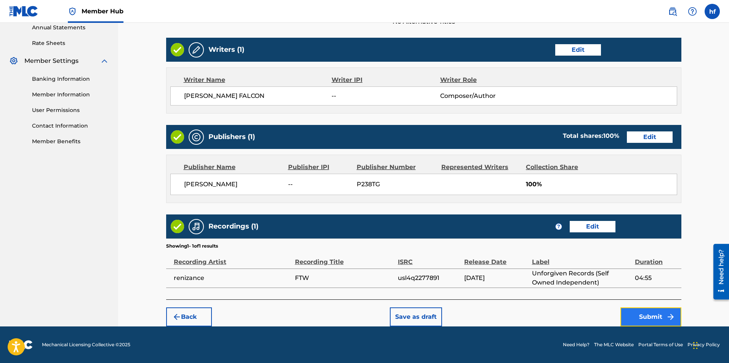
click at [651, 317] on button "Submit" at bounding box center [651, 317] width 61 height 19
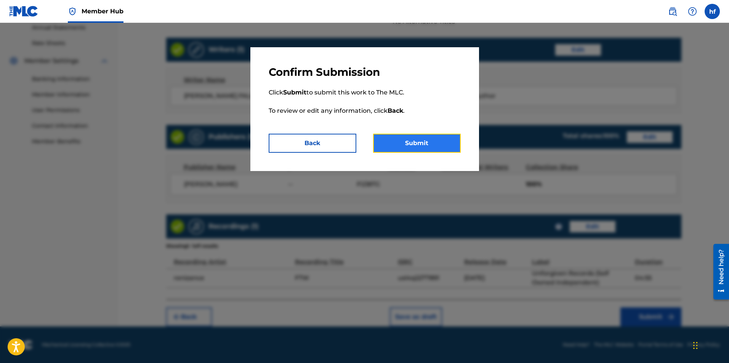
click at [421, 143] on button "Submit" at bounding box center [417, 143] width 88 height 19
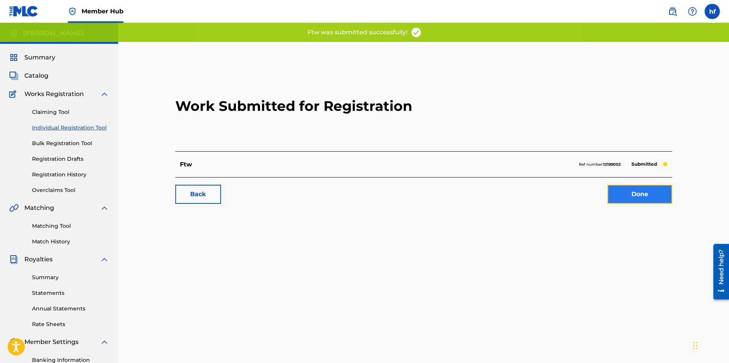
click at [638, 195] on link "Done" at bounding box center [640, 194] width 65 height 19
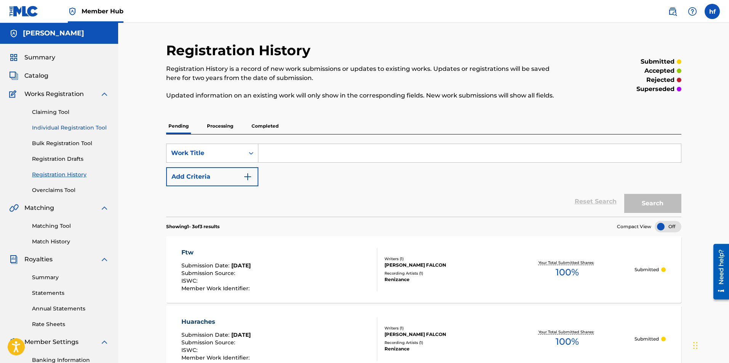
click at [56, 127] on link "Individual Registration Tool" at bounding box center [70, 128] width 77 height 8
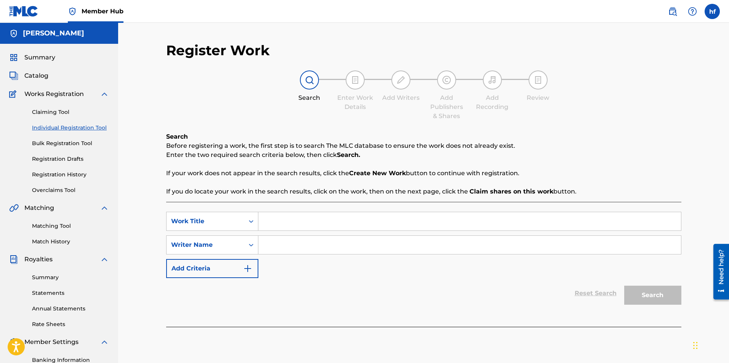
click at [282, 226] on input "Search Form" at bounding box center [469, 221] width 423 height 18
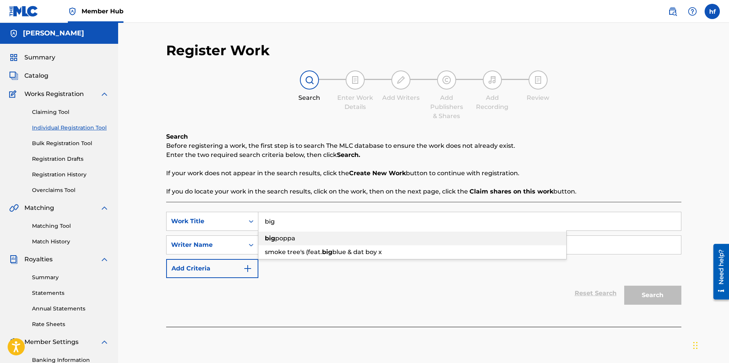
click at [284, 239] on span "poppa" at bounding box center [285, 238] width 20 height 7
type input "big poppa"
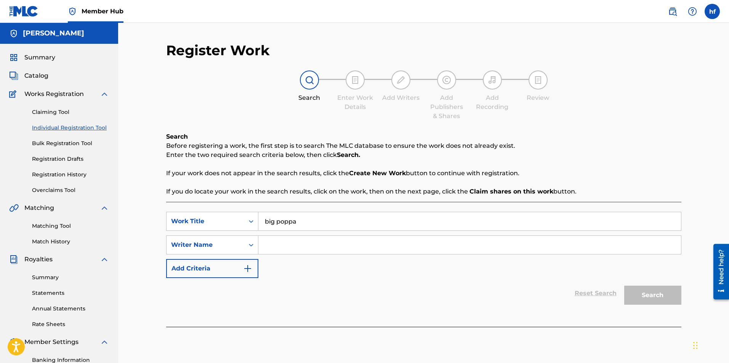
click at [291, 245] on input "Search Form" at bounding box center [469, 245] width 423 height 18
type input "[PERSON_NAME]"
click at [655, 292] on button "Search" at bounding box center [652, 295] width 57 height 19
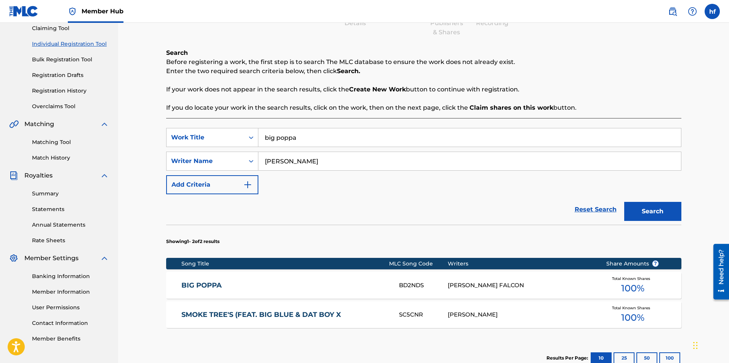
scroll to position [64, 0]
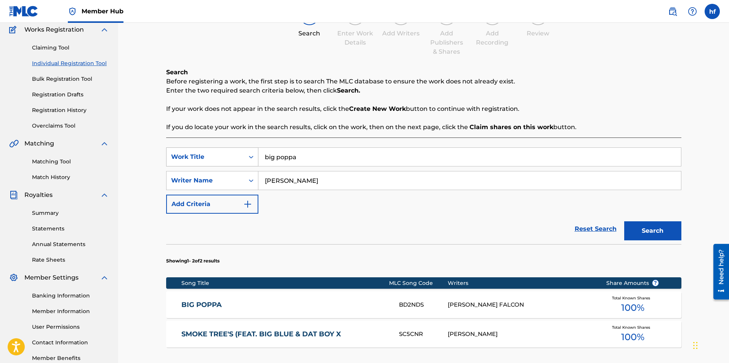
drag, startPoint x: 303, startPoint y: 157, endPoint x: 234, endPoint y: 156, distance: 68.6
click at [234, 156] on div "SearchWithCriteriaf4ca0607-4ad1-4b3d-8188-f54d5978319e Work Title big poppa" at bounding box center [423, 157] width 515 height 19
click at [310, 175] on span "weed" at bounding box center [316, 173] width 17 height 7
type input "pussy money weed"
click at [655, 228] on button "Search" at bounding box center [652, 230] width 57 height 19
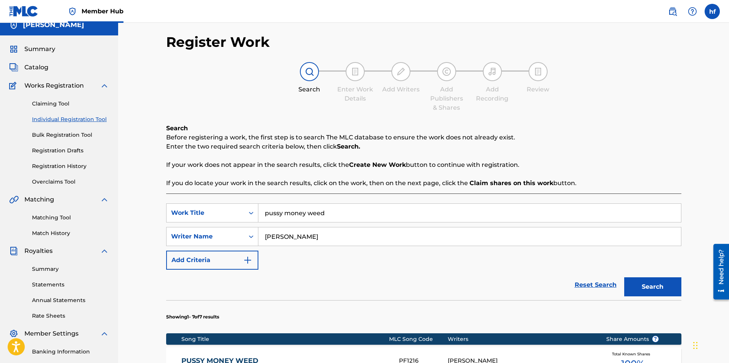
scroll to position [0, 0]
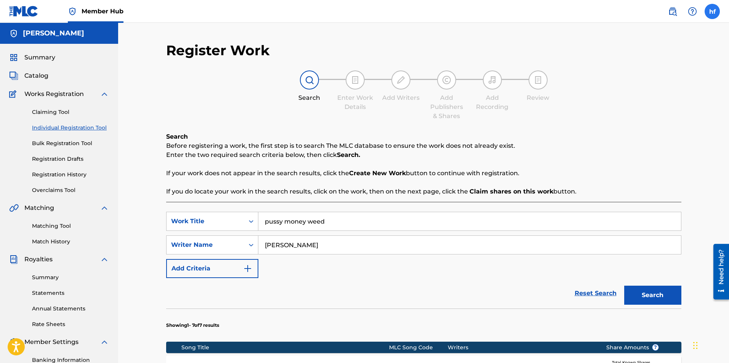
click at [712, 10] on label at bounding box center [712, 11] width 15 height 15
click at [712, 11] on input "hf [PERSON_NAME] [EMAIL_ADDRESS][DOMAIN_NAME] Notification Preferences Profile …" at bounding box center [712, 11] width 0 height 0
click at [637, 108] on p "Log out" at bounding box center [639, 107] width 18 height 7
click at [712, 11] on input "hf [PERSON_NAME] [EMAIL_ADDRESS][DOMAIN_NAME] Notification Preferences Profile …" at bounding box center [712, 11] width 0 height 0
